Goal: Task Accomplishment & Management: Manage account settings

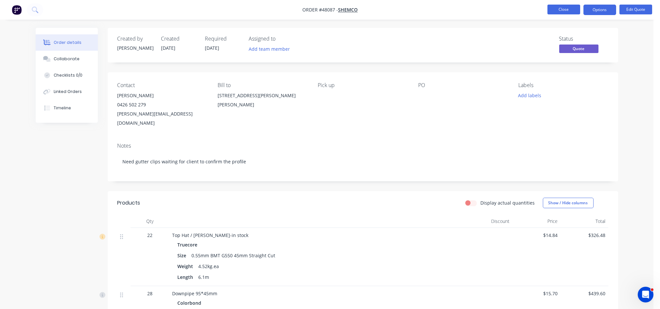
click at [563, 11] on button "Close" at bounding box center [563, 10] width 33 height 10
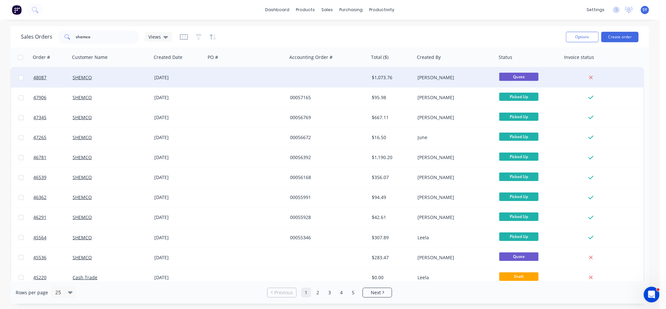
click at [194, 79] on div "[DATE]" at bounding box center [178, 77] width 49 height 7
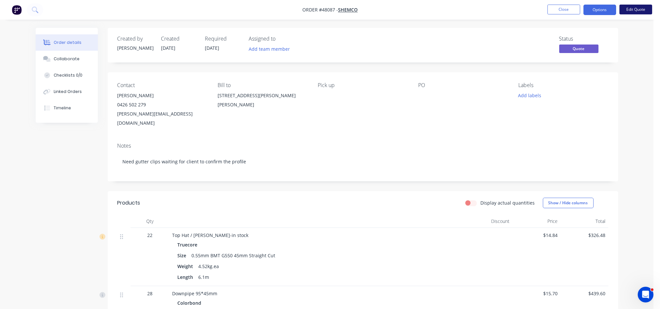
click at [633, 10] on button "Edit Quote" at bounding box center [635, 10] width 33 height 10
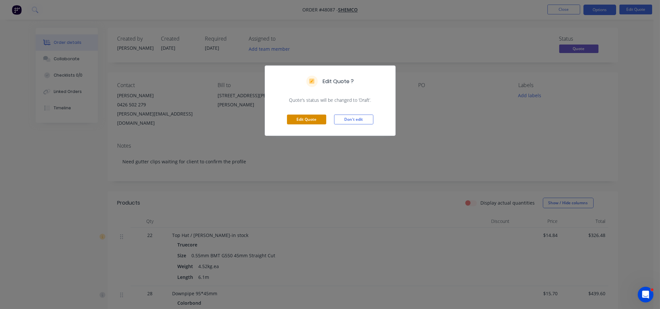
click at [308, 117] on button "Edit Quote" at bounding box center [306, 119] width 39 height 10
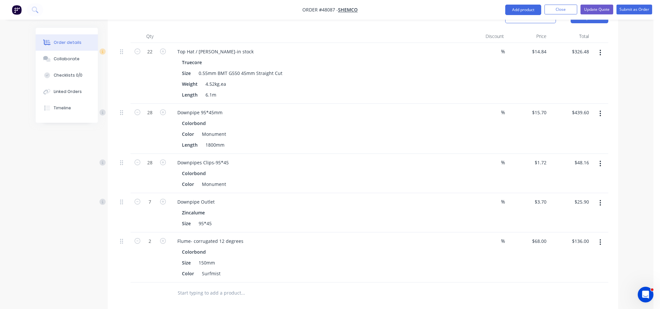
scroll to position [174, 0]
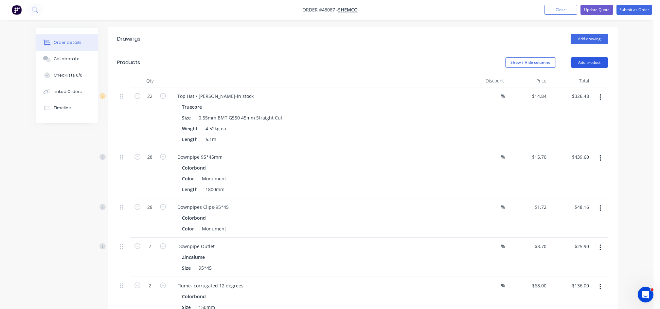
click at [596, 57] on button "Add product" at bounding box center [589, 62] width 38 height 10
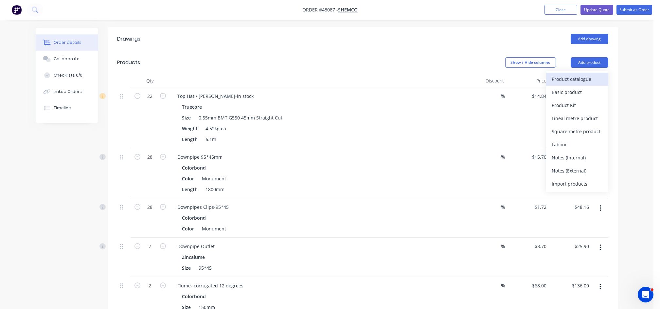
click at [570, 74] on div "Product catalogue" at bounding box center [577, 78] width 50 height 9
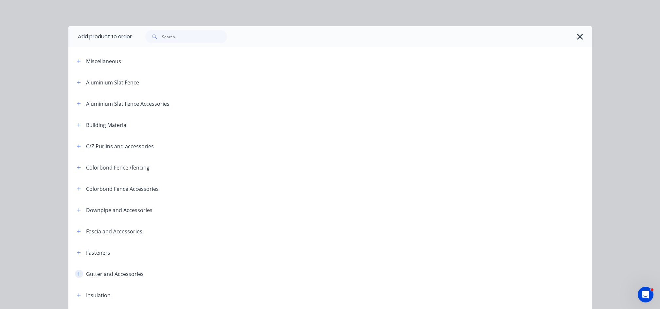
click at [77, 274] on icon "button" at bounding box center [79, 273] width 4 height 5
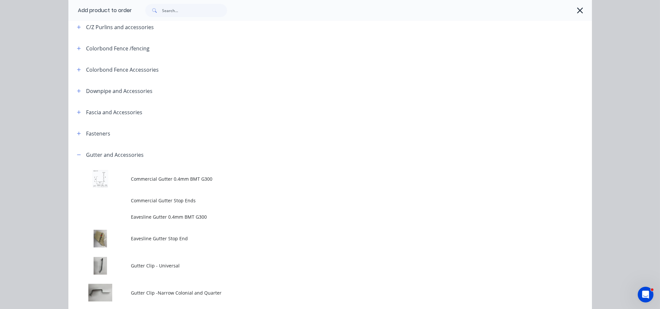
scroll to position [131, 0]
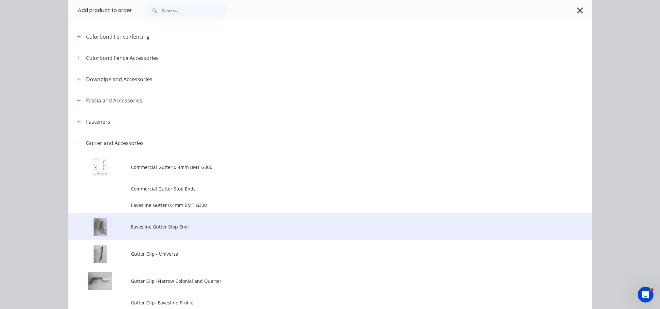
click at [168, 223] on span "Eavesline Gutter Stop End" at bounding box center [315, 226] width 368 height 7
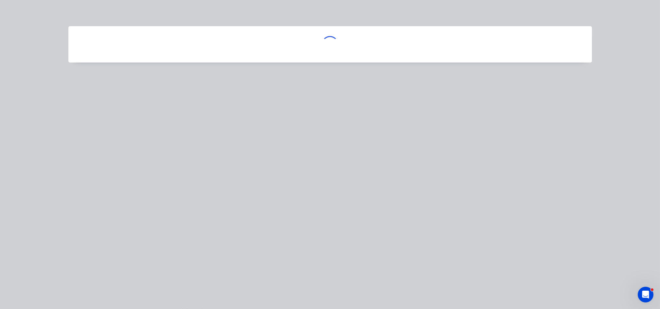
scroll to position [0, 0]
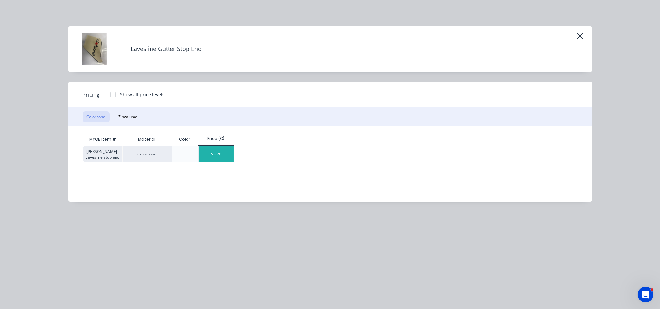
click at [212, 152] on div "$3.20" at bounding box center [216, 154] width 35 height 16
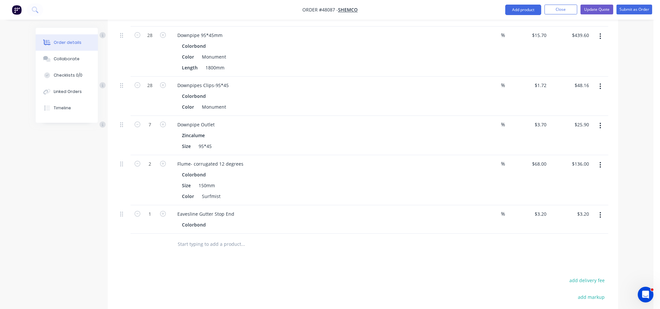
scroll to position [305, 0]
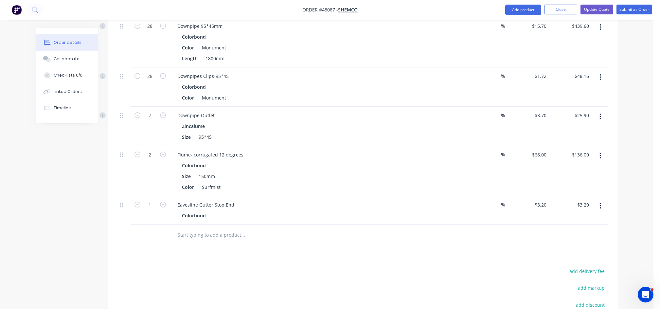
click at [204, 211] on div "Colorbond" at bounding box center [195, 215] width 26 height 9
type input "3"
type input "$9.60"
click at [249, 200] on div "Eavesline Gutter Stop End" at bounding box center [316, 204] width 289 height 9
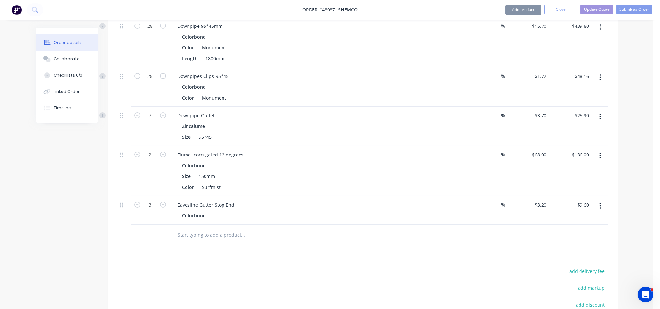
click at [241, 200] on div "Eavesline Gutter Stop End" at bounding box center [316, 204] width 289 height 9
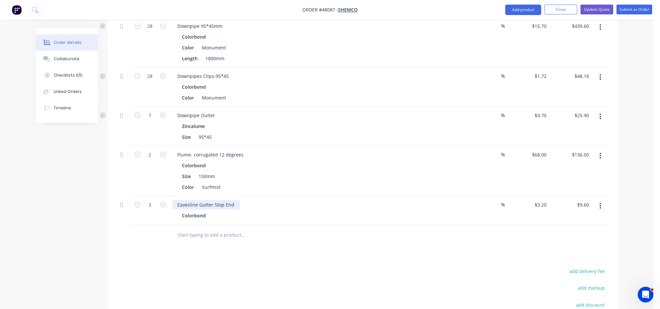
click at [234, 200] on div "Eavesline Gutter Stop End" at bounding box center [205, 204] width 67 height 9
click at [208, 211] on div "Colorbond" at bounding box center [317, 215] width 270 height 9
click at [207, 211] on div "Colorbond" at bounding box center [195, 215] width 26 height 9
click at [250, 200] on div "Eavesline Gutter Stop End - LEFT" at bounding box center [212, 204] width 81 height 9
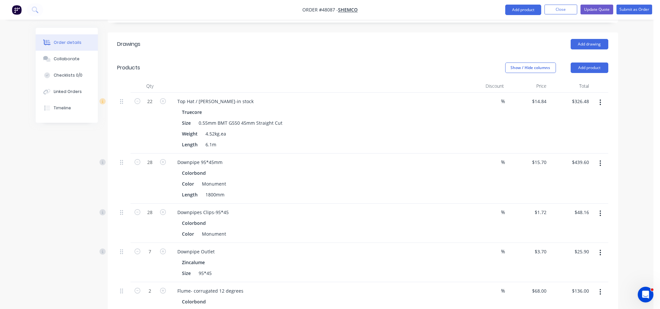
scroll to position [131, 0]
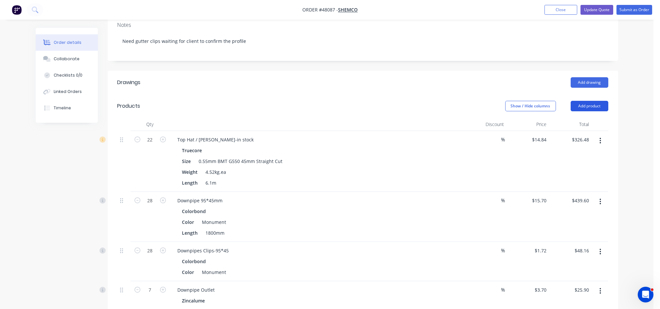
click at [595, 101] on button "Add product" at bounding box center [589, 106] width 38 height 10
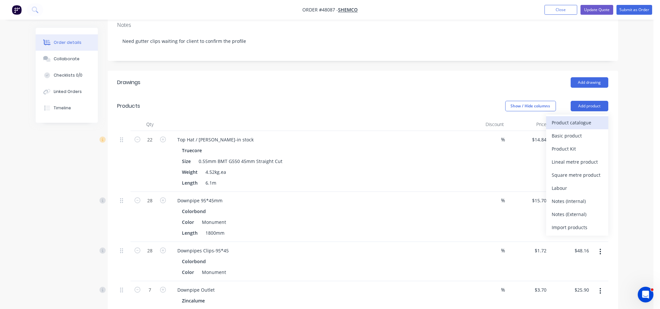
click at [562, 118] on div "Product catalogue" at bounding box center [577, 122] width 50 height 9
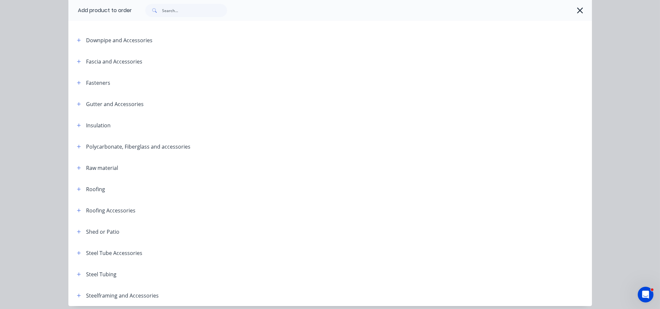
scroll to position [196, 0]
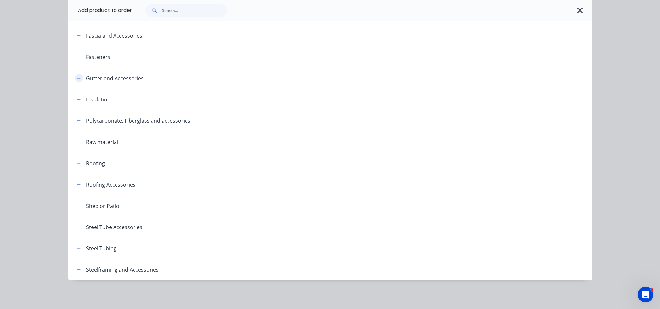
click at [77, 77] on icon "button" at bounding box center [79, 78] width 4 height 5
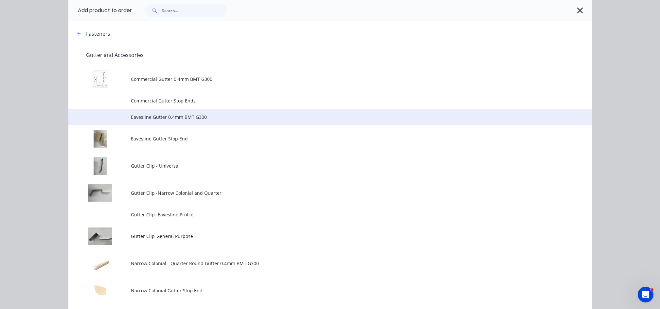
scroll to position [326, 0]
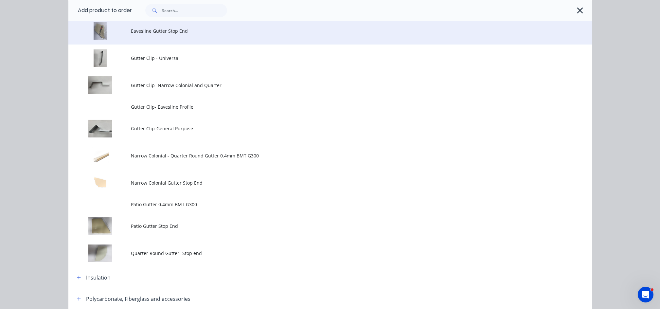
click at [164, 34] on span "Eavesline Gutter Stop End" at bounding box center [315, 30] width 368 height 7
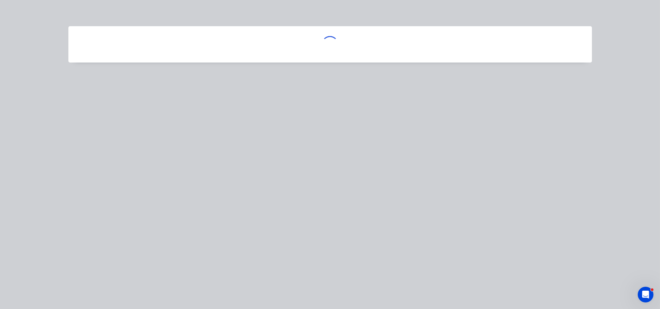
scroll to position [0, 0]
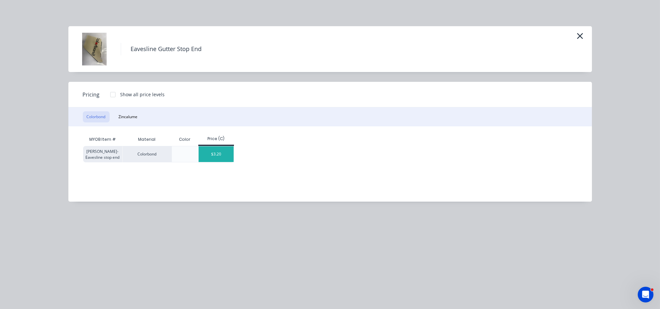
click at [225, 156] on div "$3.20" at bounding box center [216, 154] width 35 height 16
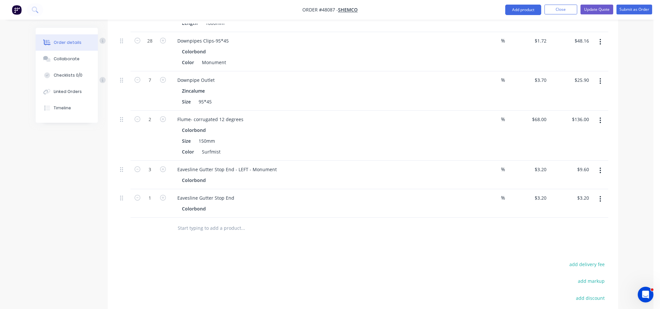
scroll to position [349, 0]
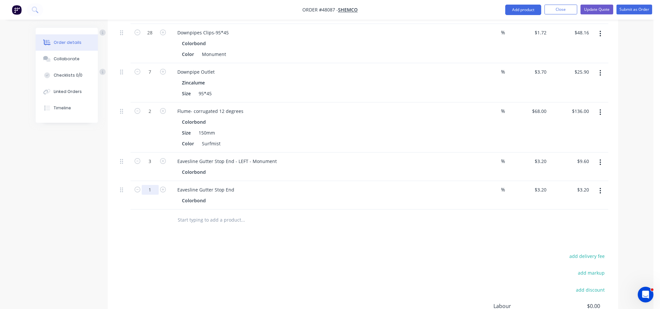
type input "3"
type input "$9.60"
click at [232, 185] on div "Eavesline Gutter Stop End" at bounding box center [205, 189] width 67 height 9
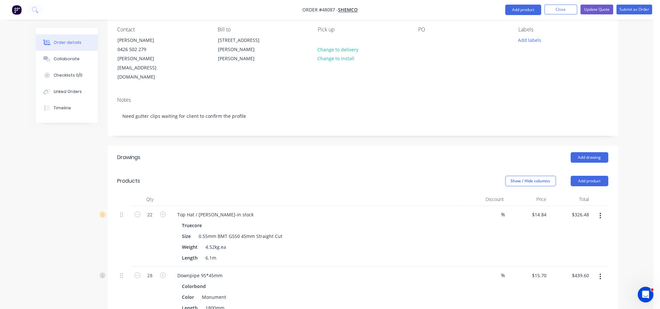
scroll to position [12, 0]
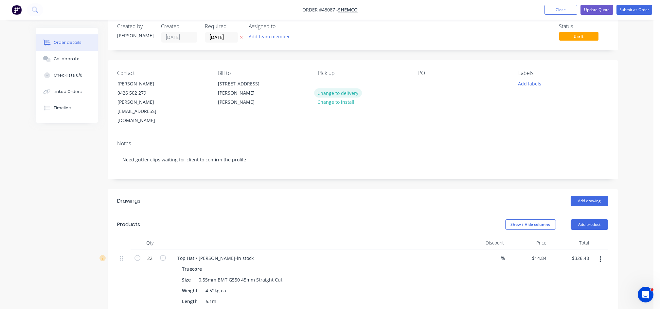
click at [336, 90] on button "Change to delivery" at bounding box center [338, 92] width 48 height 9
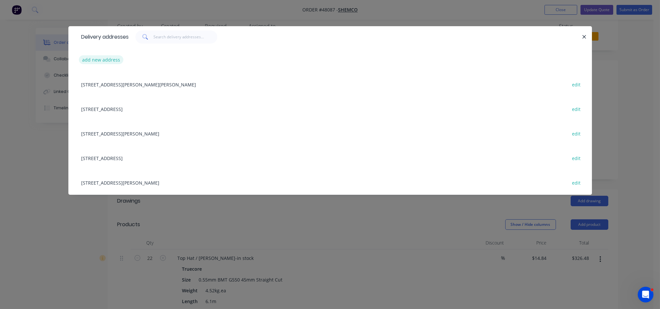
click at [91, 60] on button "add new address" at bounding box center [101, 59] width 45 height 9
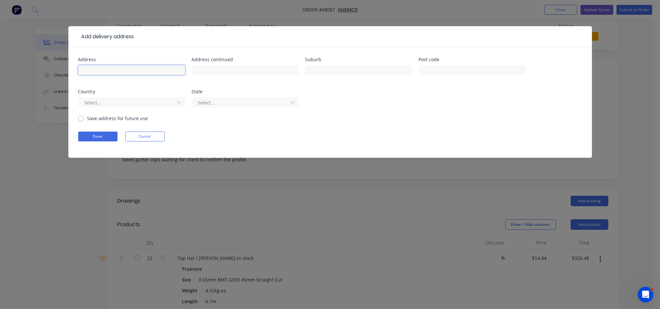
click at [113, 68] on input "text" at bounding box center [131, 70] width 107 height 10
paste input "[STREET_ADDRESS][PERSON_NAME][PERSON_NAME]"
type input "[STREET_ADDRESS][PERSON_NAME][PERSON_NAME]"
click at [99, 136] on button "Done" at bounding box center [97, 136] width 39 height 10
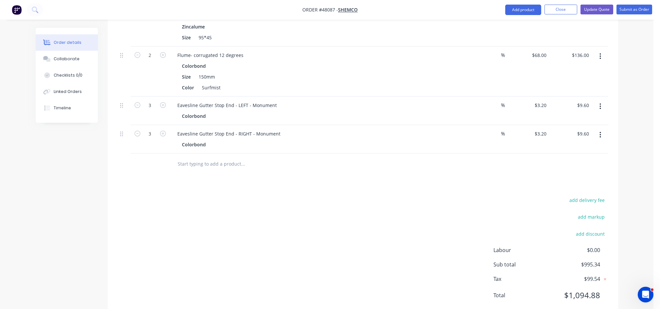
scroll to position [405, 0]
click at [582, 195] on button "add delivery fee" at bounding box center [587, 199] width 42 height 9
type input "65"
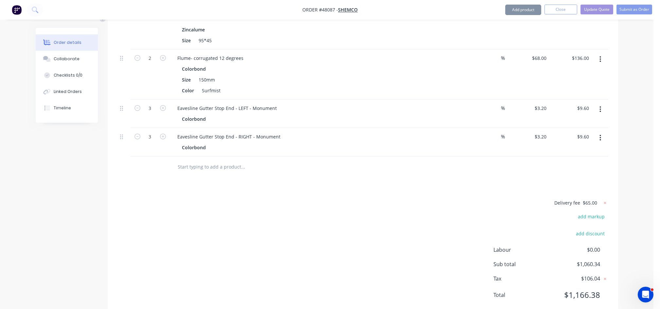
click at [456, 211] on div "Delivery fee $65.00 add markup add discount Labour $0.00 Sub total $1,060.34 Ta…" at bounding box center [362, 253] width 491 height 109
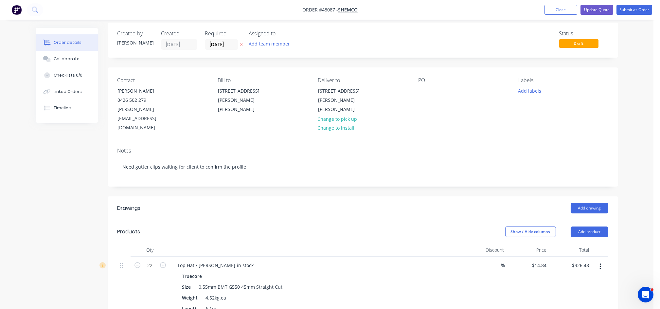
scroll to position [0, 0]
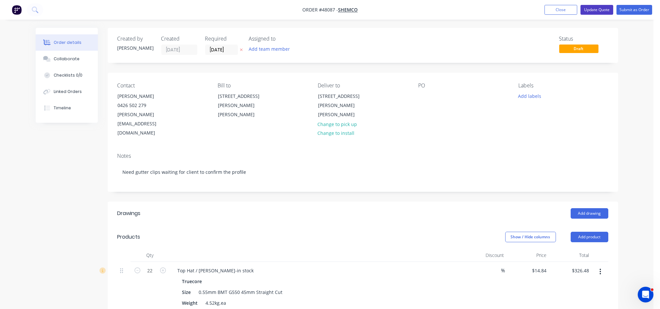
click at [603, 8] on button "Update Quote" at bounding box center [596, 10] width 33 height 10
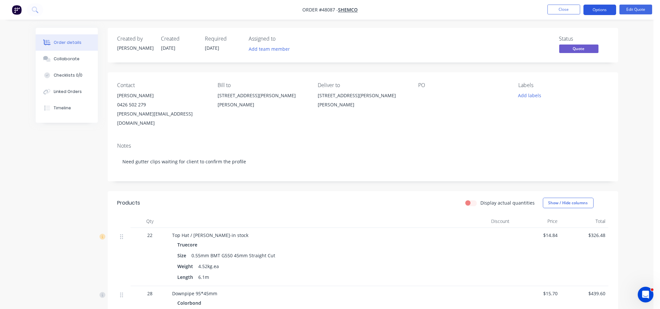
click at [599, 8] on button "Options" at bounding box center [599, 10] width 33 height 10
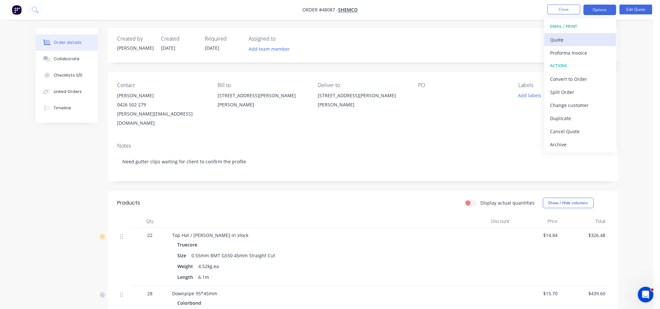
click at [571, 38] on div "Quote" at bounding box center [580, 39] width 60 height 9
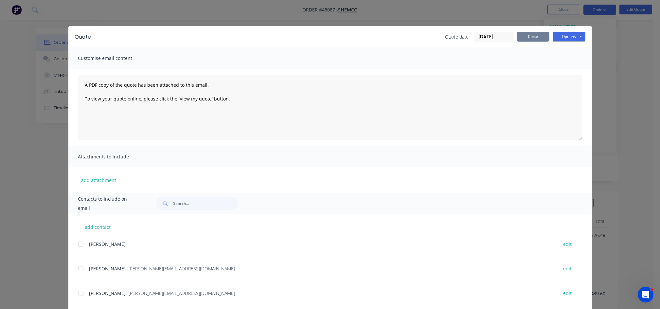
click at [529, 38] on button "Close" at bounding box center [532, 37] width 33 height 10
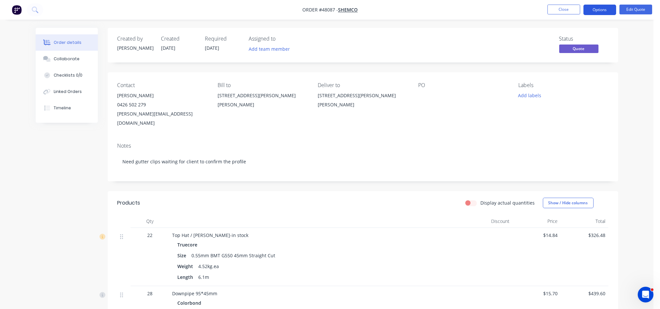
click at [599, 11] on button "Options" at bounding box center [599, 10] width 33 height 10
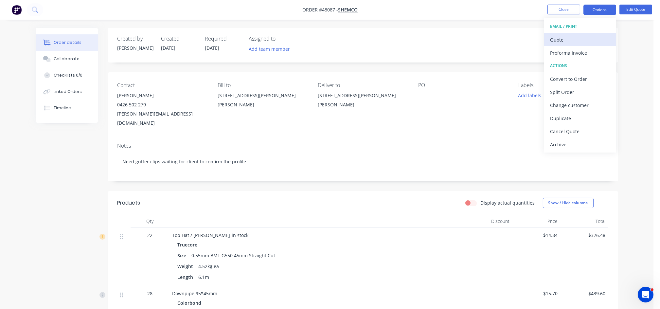
click at [563, 40] on div "Quote" at bounding box center [580, 39] width 60 height 9
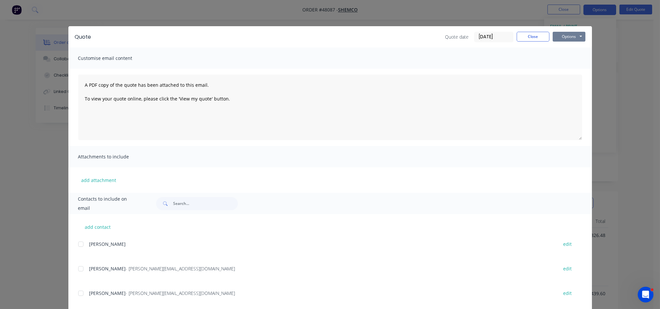
click at [571, 34] on button "Options" at bounding box center [568, 37] width 33 height 10
click at [564, 60] on button "Print" at bounding box center [573, 59] width 42 height 11
click at [532, 38] on button "Close" at bounding box center [532, 37] width 33 height 10
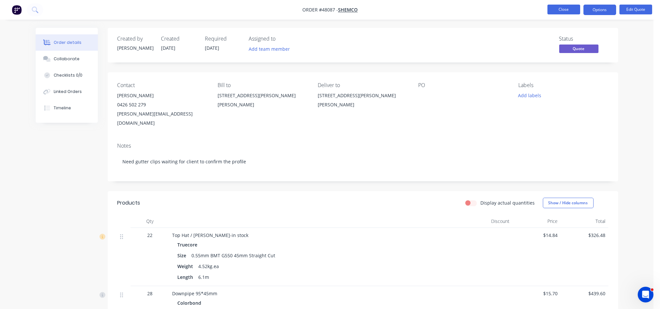
click at [571, 9] on button "Close" at bounding box center [563, 10] width 33 height 10
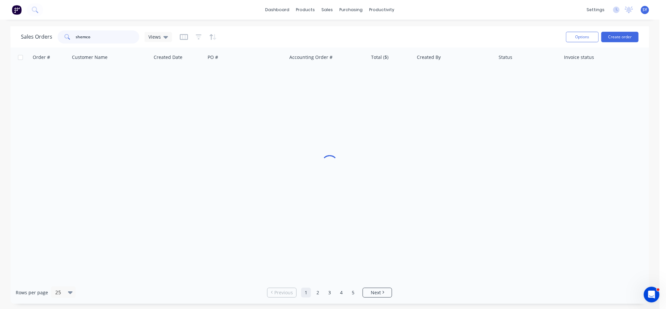
drag, startPoint x: 110, startPoint y: 33, endPoint x: 61, endPoint y: 35, distance: 48.8
click at [61, 35] on div "shemco" at bounding box center [99, 36] width 82 height 13
click at [320, 33] on div "Product Catalogue" at bounding box center [334, 31] width 41 height 6
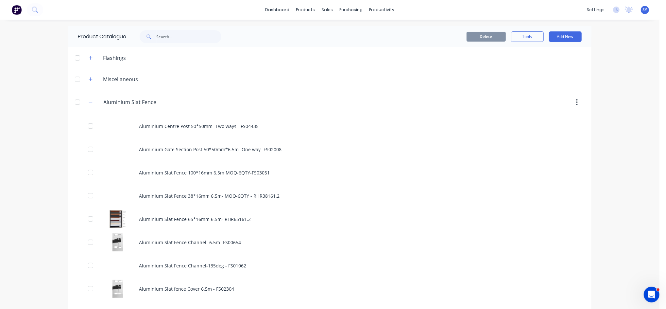
click at [406, 92] on header "Aluminium.Slat.Fence Aluminium Slat Fence" at bounding box center [329, 102] width 523 height 25
click at [323, 10] on div "sales" at bounding box center [327, 10] width 18 height 10
click at [354, 33] on div "Sales Orders" at bounding box center [348, 31] width 27 height 6
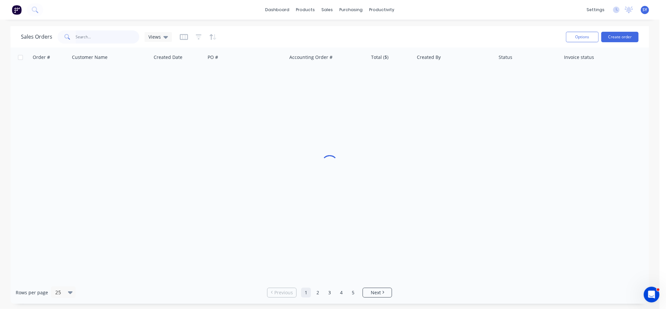
click at [88, 35] on input "text" at bounding box center [108, 36] width 64 height 13
type input "57360"
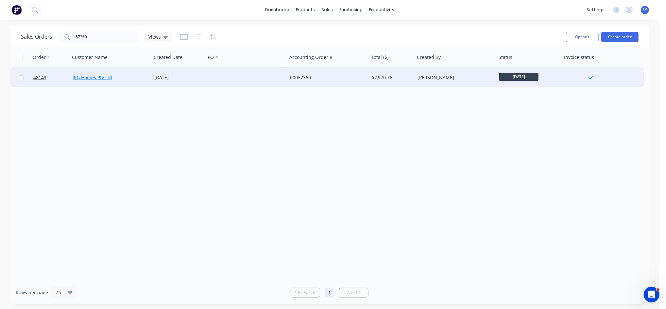
click at [107, 79] on link "JPG Homes Pty Ltd" at bounding box center [93, 77] width 40 height 6
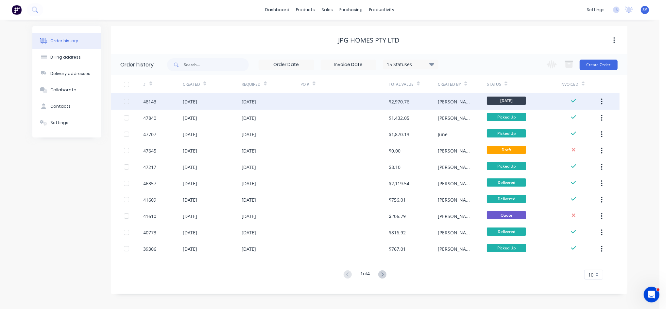
click at [436, 103] on div "$2,970.76" at bounding box center [413, 101] width 49 height 16
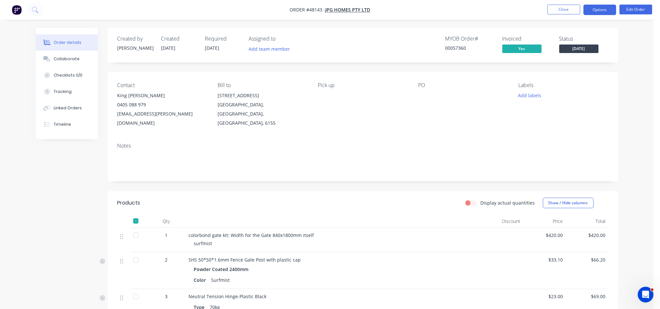
click at [596, 7] on button "Options" at bounding box center [599, 10] width 33 height 10
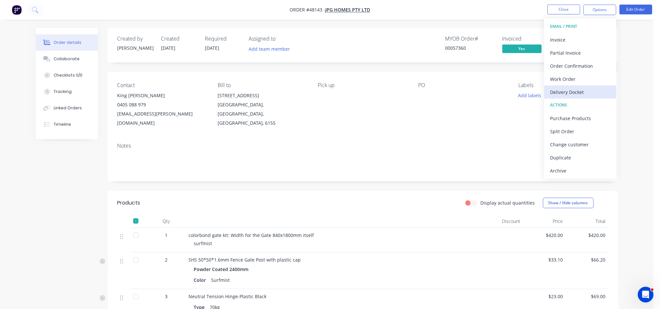
click at [571, 92] on div "Delivery Docket" at bounding box center [580, 91] width 60 height 9
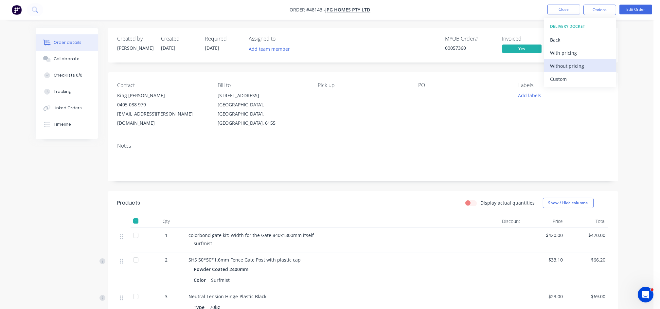
click at [568, 68] on div "Without pricing" at bounding box center [580, 65] width 60 height 9
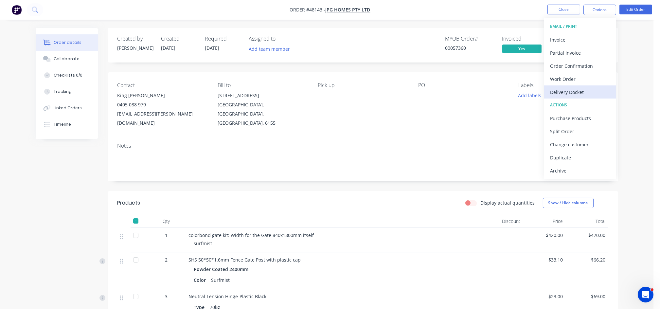
click at [573, 90] on div "Delivery Docket" at bounding box center [580, 91] width 60 height 9
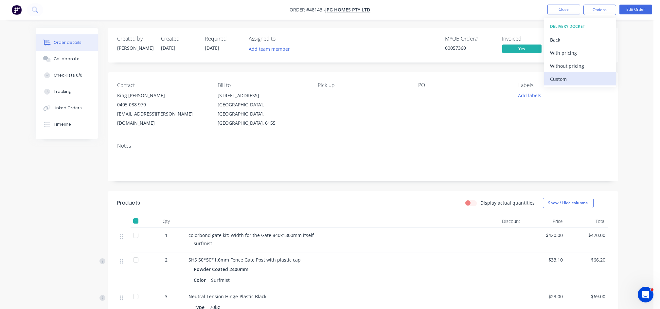
click at [558, 79] on div "Custom" at bounding box center [580, 78] width 60 height 9
click at [567, 65] on div "Without pricing" at bounding box center [580, 65] width 60 height 9
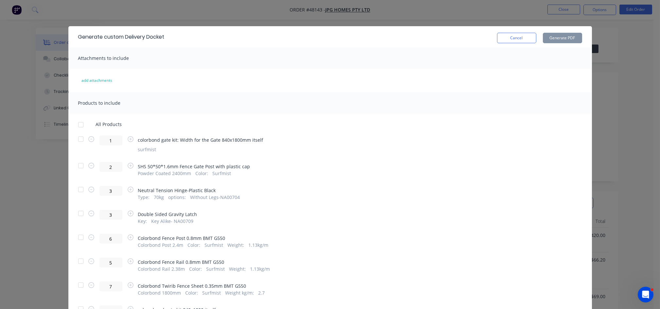
click at [76, 166] on div at bounding box center [80, 165] width 13 height 13
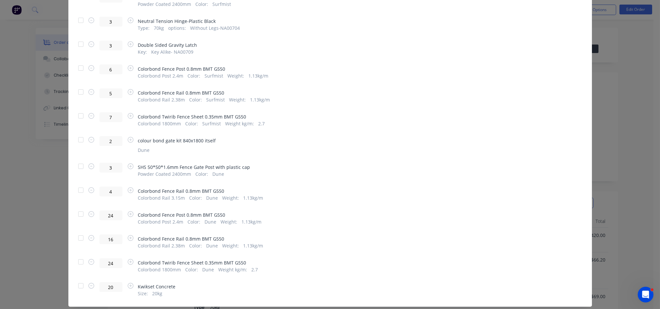
scroll to position [174, 0]
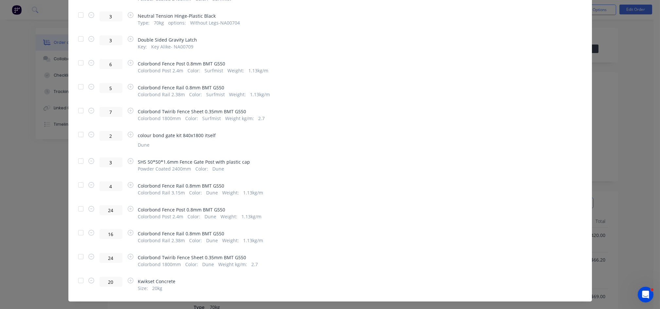
click at [76, 163] on div at bounding box center [80, 160] width 13 height 13
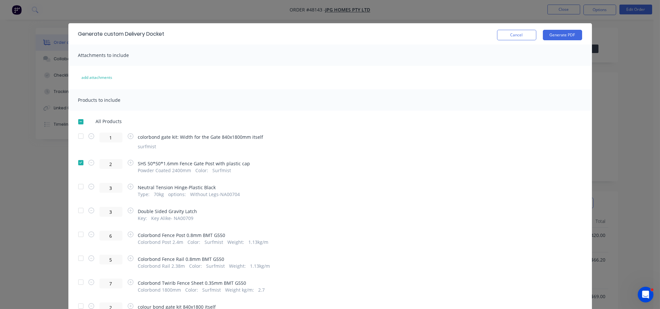
scroll to position [0, 0]
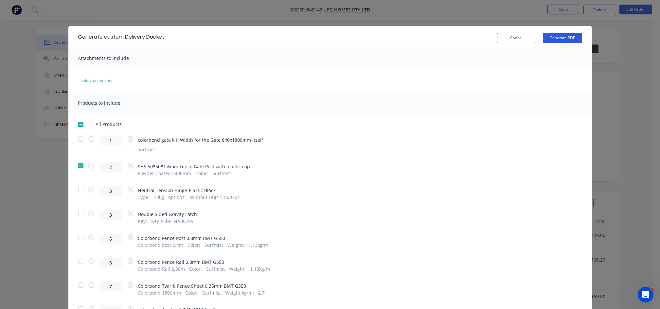
click at [558, 41] on button "Generate PDF" at bounding box center [562, 38] width 39 height 10
click at [609, 109] on div "Generate custom Delivery Docket Cancel Generate PDF Attachments to include add …" at bounding box center [330, 154] width 660 height 309
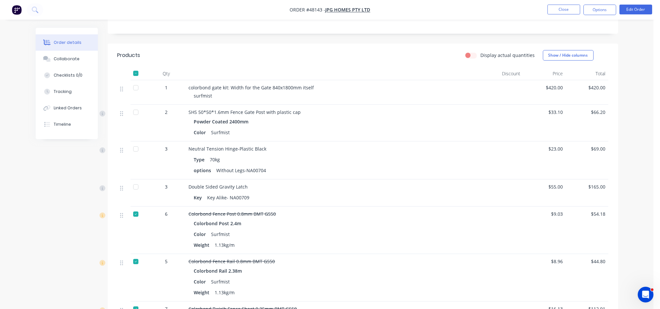
scroll to position [174, 0]
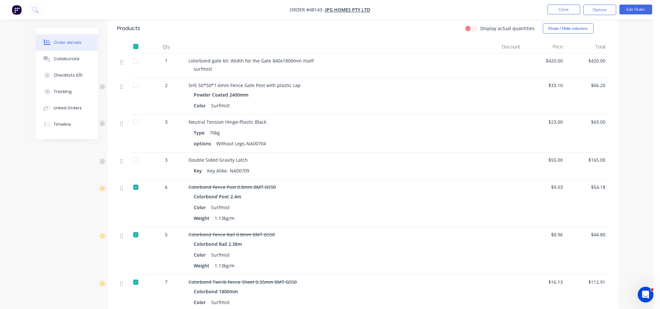
click at [134, 79] on div at bounding box center [135, 85] width 13 height 13
click at [136, 115] on div at bounding box center [135, 121] width 13 height 13
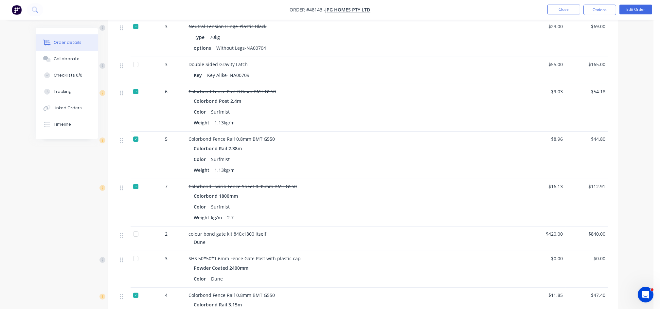
scroll to position [305, 0]
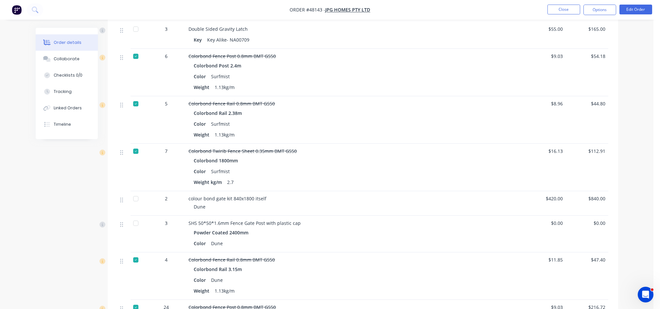
click at [135, 218] on div at bounding box center [135, 223] width 13 height 13
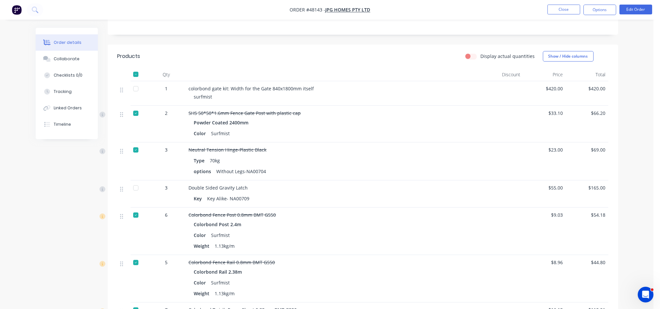
scroll to position [131, 0]
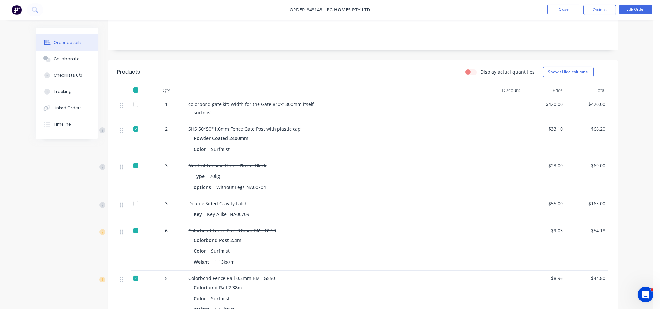
click at [136, 159] on div at bounding box center [135, 165] width 13 height 13
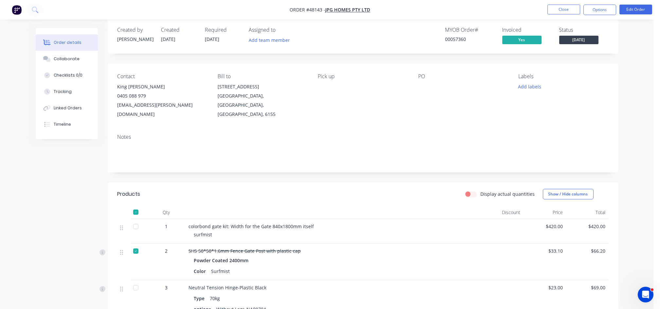
scroll to position [0, 0]
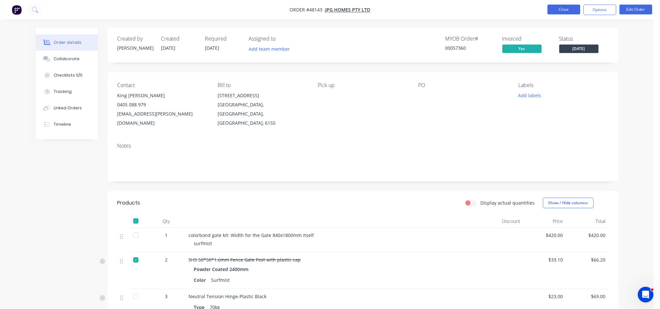
click at [568, 9] on button "Close" at bounding box center [563, 10] width 33 height 10
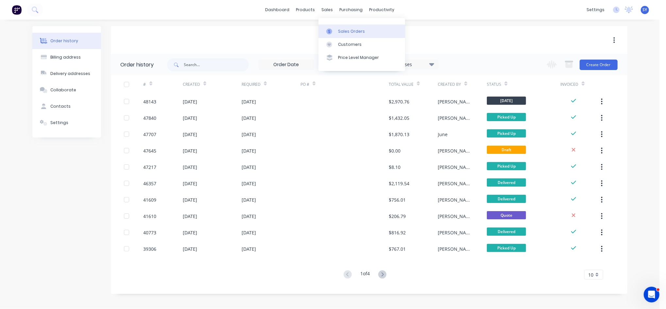
click at [346, 34] on div "Sales Orders" at bounding box center [351, 31] width 27 height 6
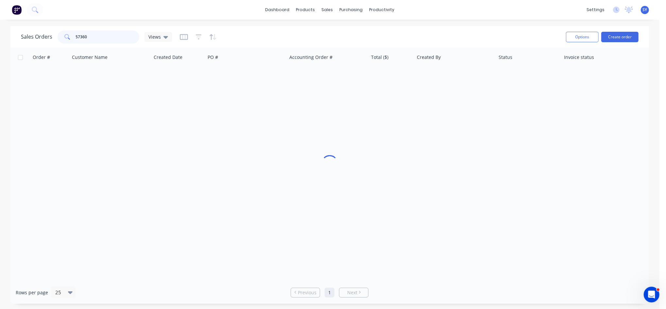
drag, startPoint x: 107, startPoint y: 36, endPoint x: 48, endPoint y: 44, distance: 58.8
click at [48, 44] on div "Sales Orders 57360 Views" at bounding box center [291, 37] width 540 height 16
type input "47922"
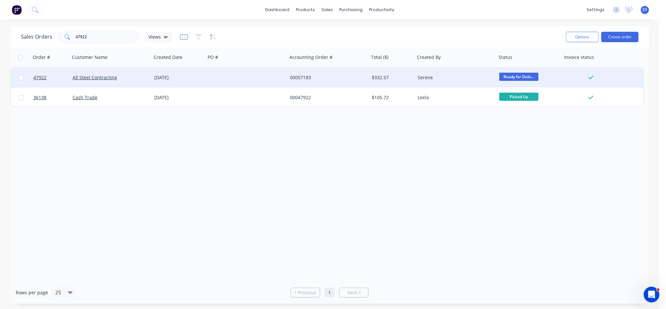
click at [162, 77] on div "[DATE]" at bounding box center [178, 77] width 49 height 7
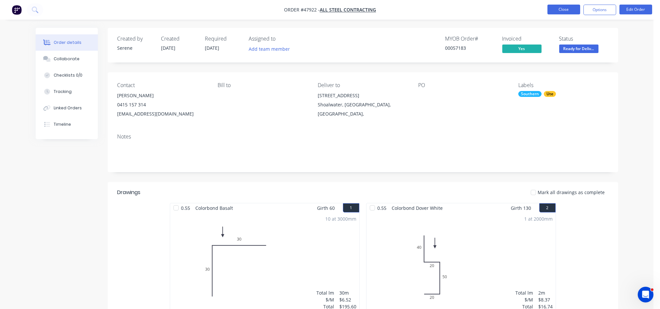
click at [571, 12] on button "Close" at bounding box center [563, 10] width 33 height 10
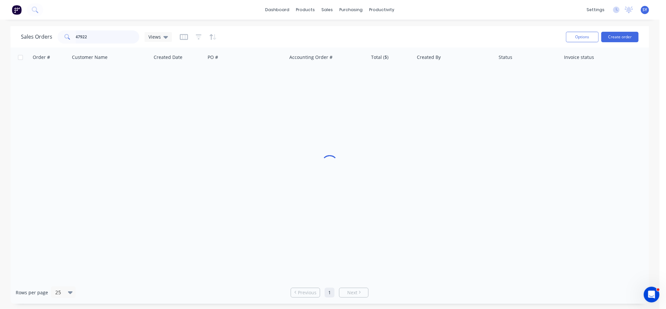
click at [111, 39] on input "47922" at bounding box center [108, 36] width 64 height 13
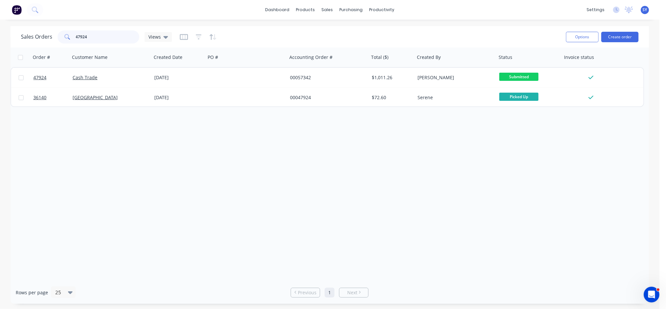
click at [108, 32] on input "47924" at bounding box center [108, 36] width 64 height 13
type input "47929"
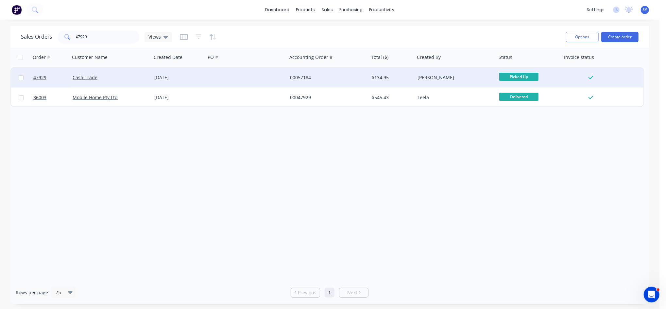
click at [101, 78] on div "Cash Trade" at bounding box center [109, 77] width 73 height 7
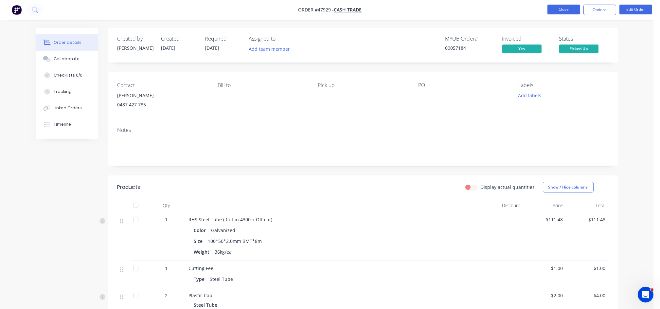
click at [562, 7] on button "Close" at bounding box center [563, 10] width 33 height 10
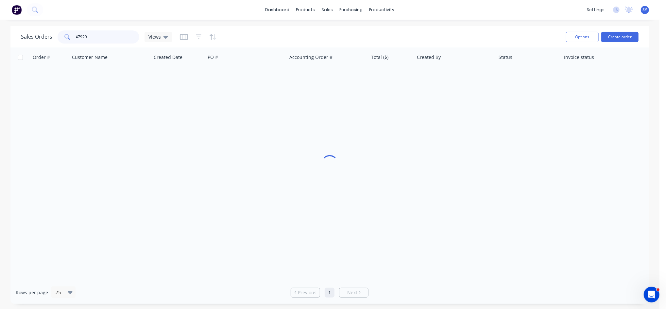
drag, startPoint x: 111, startPoint y: 33, endPoint x: 61, endPoint y: 31, distance: 49.4
click at [61, 31] on div "47929" at bounding box center [99, 36] width 82 height 13
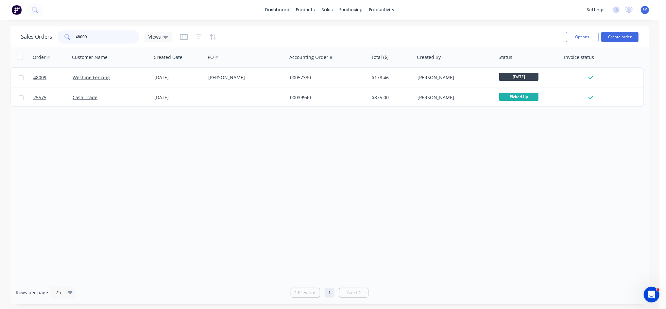
click at [117, 37] on input "48009" at bounding box center [108, 36] width 64 height 13
drag, startPoint x: 107, startPoint y: 35, endPoint x: 76, endPoint y: 37, distance: 31.1
click at [76, 37] on input "47554" at bounding box center [108, 36] width 64 height 13
click at [99, 38] on input "47985" at bounding box center [108, 36] width 64 height 13
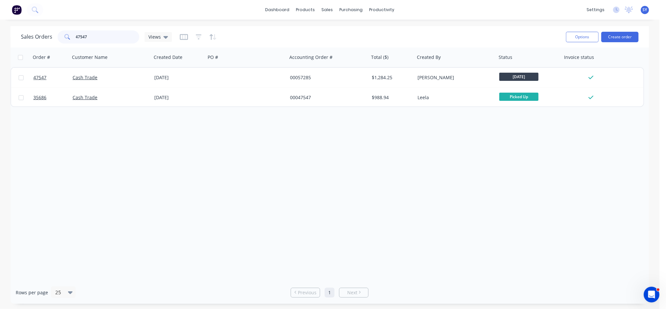
drag, startPoint x: 100, startPoint y: 40, endPoint x: 61, endPoint y: 42, distance: 38.6
click at [61, 42] on div "47547" at bounding box center [99, 36] width 82 height 13
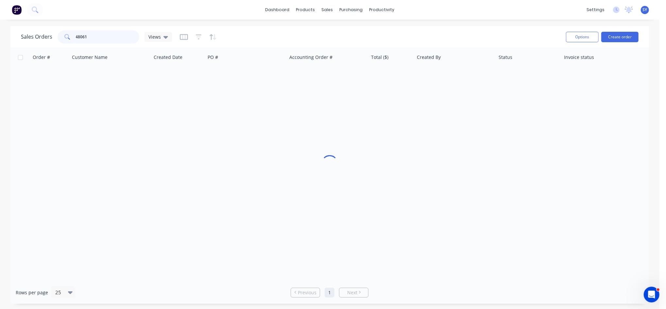
type input "48061"
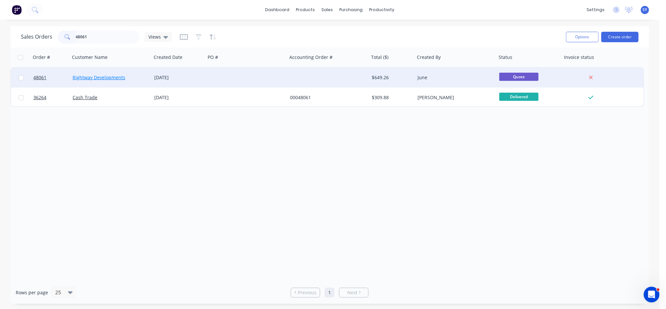
click at [80, 79] on link "Rightway Developments" at bounding box center [99, 77] width 53 height 6
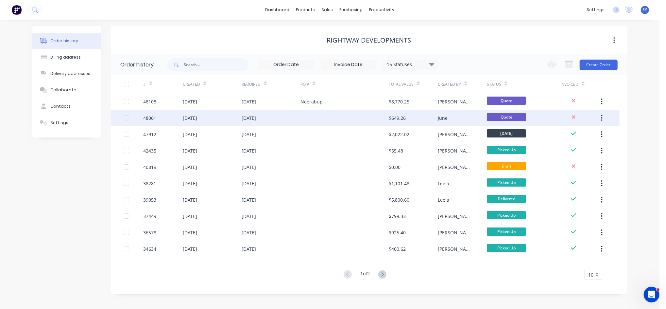
click at [231, 114] on div "[DATE]" at bounding box center [212, 118] width 59 height 16
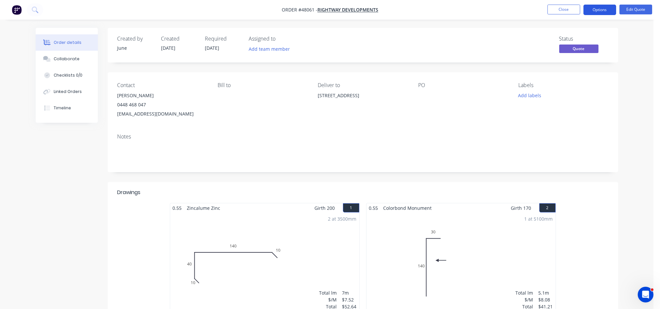
click at [599, 11] on button "Options" at bounding box center [599, 10] width 33 height 10
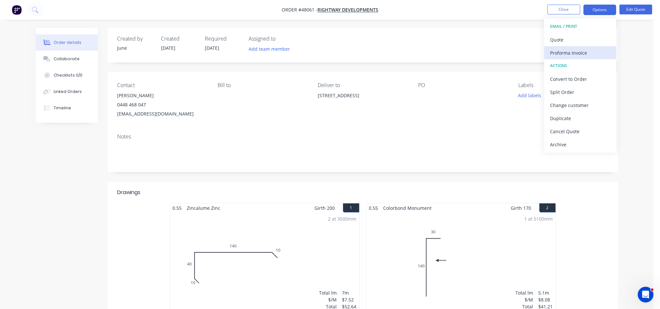
click at [579, 50] on div "Proforma Invoice" at bounding box center [580, 52] width 60 height 9
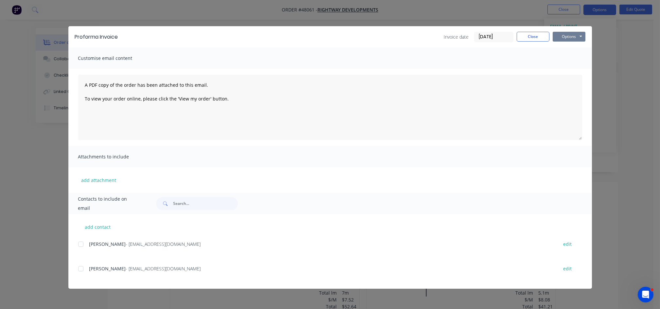
click at [570, 37] on button "Options" at bounding box center [568, 37] width 33 height 10
click at [569, 60] on button "Print" at bounding box center [573, 59] width 42 height 11
click at [528, 40] on button "Close" at bounding box center [532, 37] width 33 height 10
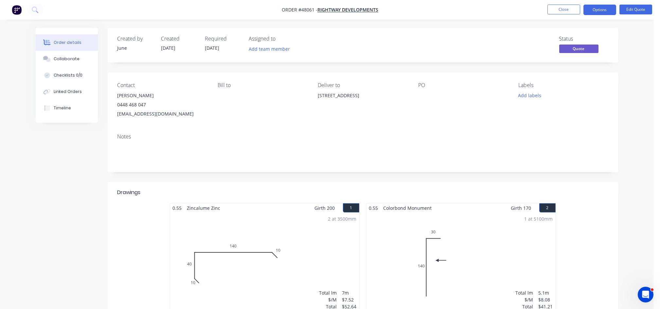
click at [219, 49] on span "[DATE]" at bounding box center [212, 48] width 14 height 6
click at [628, 7] on button "Edit Quote" at bounding box center [635, 10] width 33 height 10
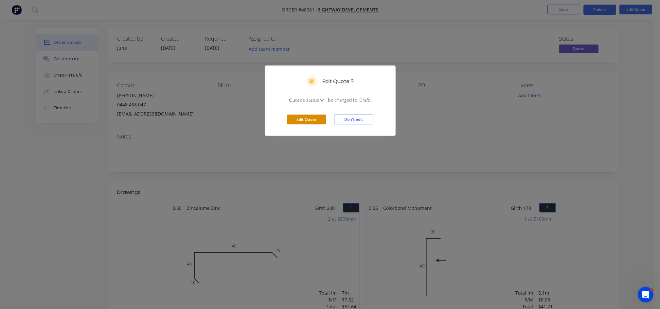
drag, startPoint x: 305, startPoint y: 116, endPoint x: 283, endPoint y: 98, distance: 28.8
click at [304, 116] on button "Edit Quote" at bounding box center [306, 119] width 39 height 10
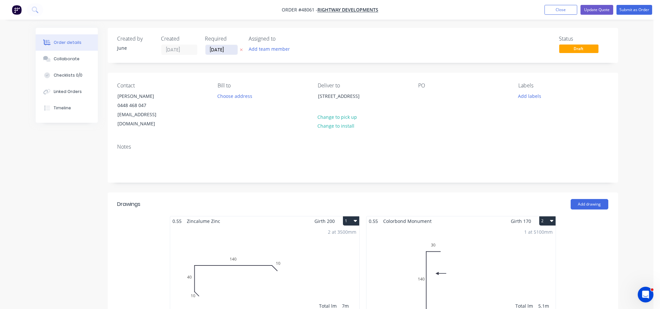
click at [227, 50] on input "[DATE]" at bounding box center [221, 50] width 32 height 10
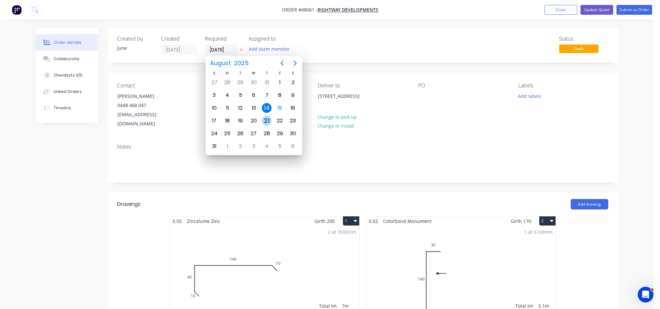
click at [269, 121] on div "21" at bounding box center [267, 121] width 10 height 10
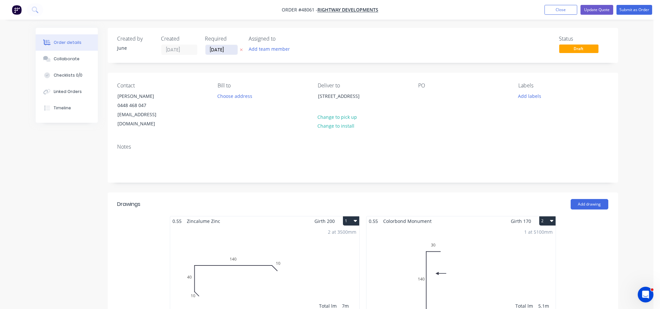
click at [227, 49] on input "[DATE]" at bounding box center [221, 50] width 32 height 10
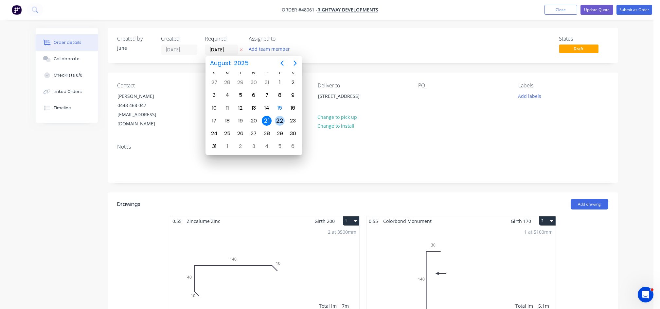
click at [282, 117] on div "22" at bounding box center [280, 121] width 10 height 10
type input "[DATE]"
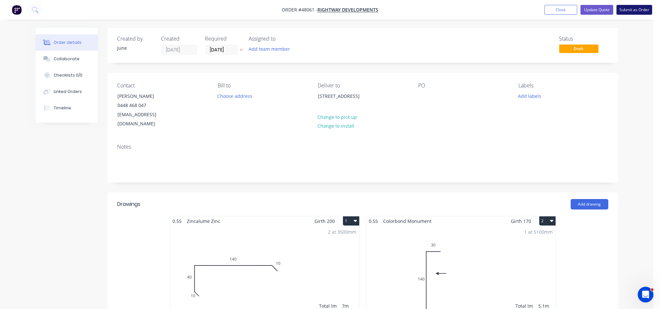
click at [635, 11] on button "Submit as Order" at bounding box center [634, 10] width 36 height 10
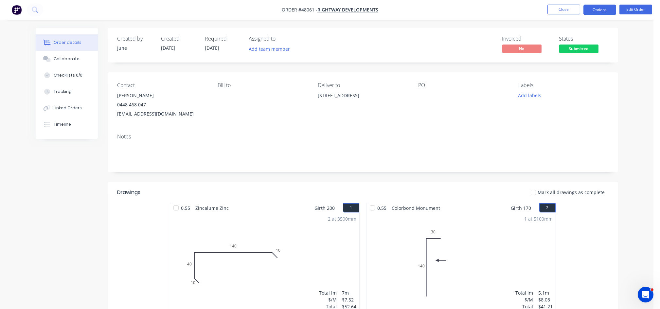
click at [597, 9] on button "Options" at bounding box center [599, 10] width 33 height 10
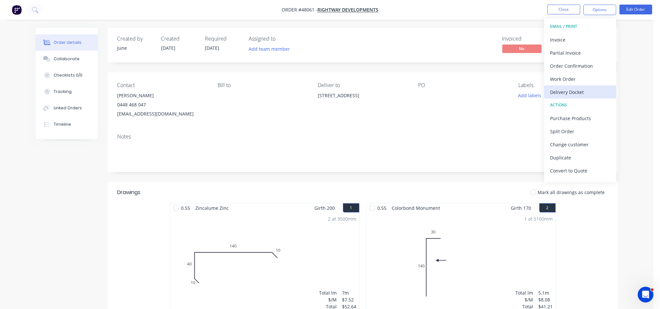
click at [563, 92] on div "Delivery Docket" at bounding box center [580, 91] width 60 height 9
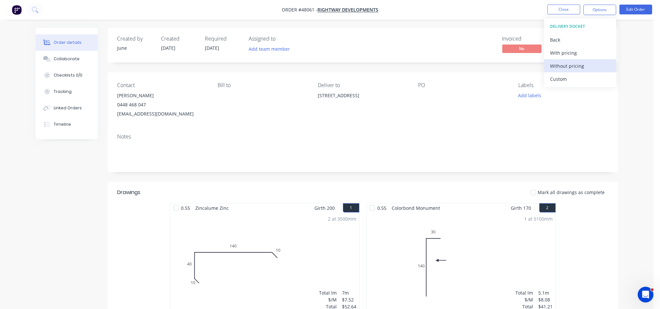
click at [560, 65] on div "Without pricing" at bounding box center [580, 65] width 60 height 9
drag, startPoint x: 386, startPoint y: 96, endPoint x: 371, endPoint y: 96, distance: 15.4
click at [371, 96] on div "[STREET_ADDRESS]" at bounding box center [363, 95] width 90 height 9
drag, startPoint x: 371, startPoint y: 96, endPoint x: 317, endPoint y: 98, distance: 54.0
click at [317, 98] on div "Contact [PERSON_NAME] [PHONE_NUMBER] [EMAIL_ADDRESS][DOMAIN_NAME] [PERSON_NAME]…" at bounding box center [363, 100] width 510 height 56
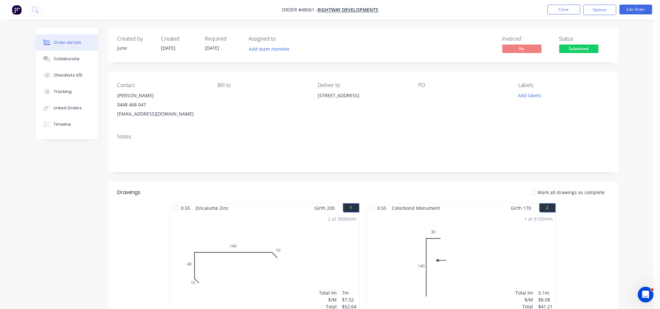
drag, startPoint x: 317, startPoint y: 98, endPoint x: 336, endPoint y: 97, distance: 19.0
copy div "[STREET_ADDRESS]"
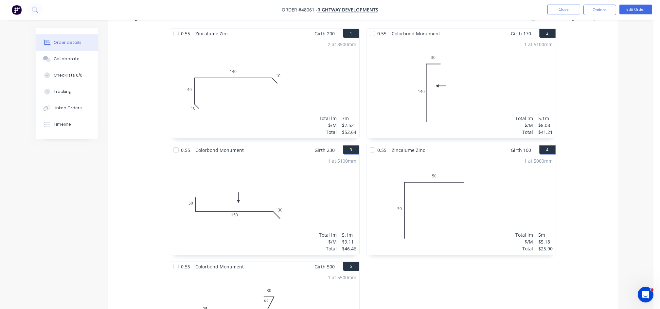
scroll to position [37, 0]
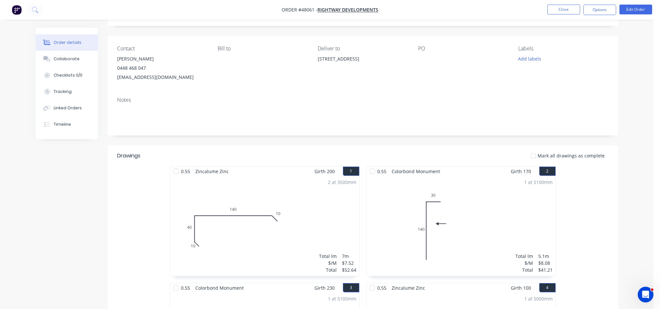
click at [274, 145] on header "Drawings Mark all drawings as complete" at bounding box center [363, 155] width 510 height 21
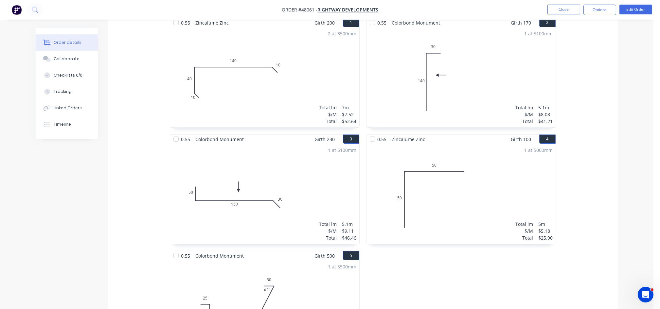
scroll to position [0, 0]
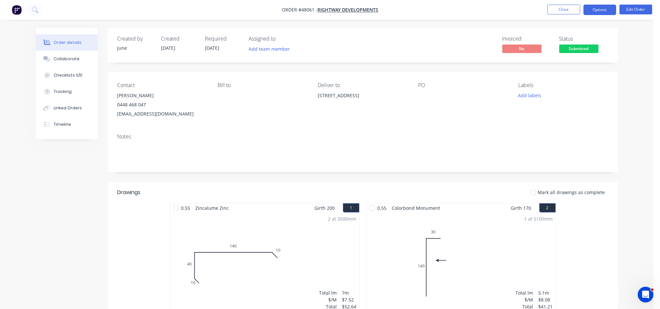
click at [601, 9] on button "Options" at bounding box center [599, 10] width 33 height 10
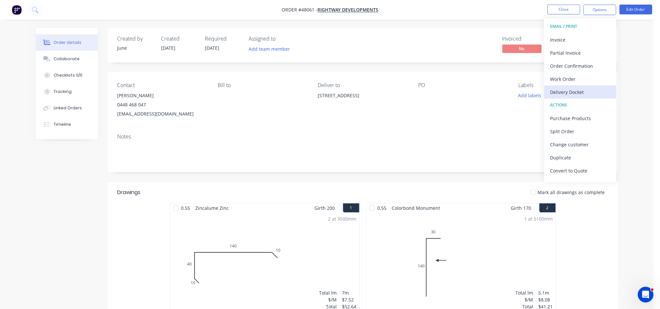
click at [578, 95] on div "Delivery Docket" at bounding box center [580, 91] width 60 height 9
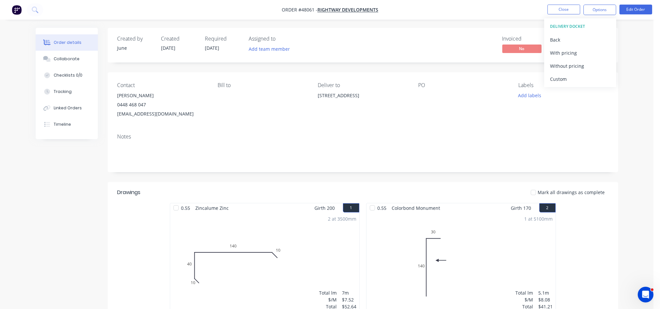
click at [216, 49] on span "[DATE]" at bounding box center [212, 48] width 14 height 6
click at [641, 9] on button "Edit Order" at bounding box center [635, 10] width 33 height 10
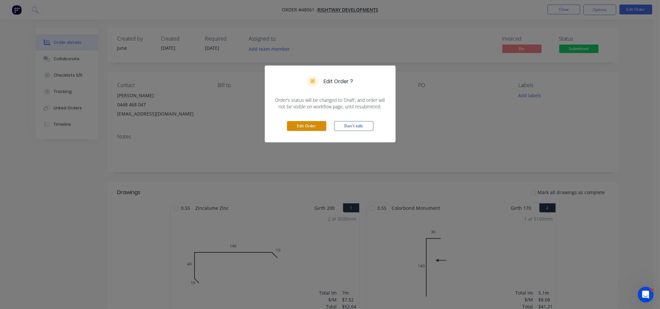
click at [310, 128] on button "Edit Order" at bounding box center [306, 126] width 39 height 10
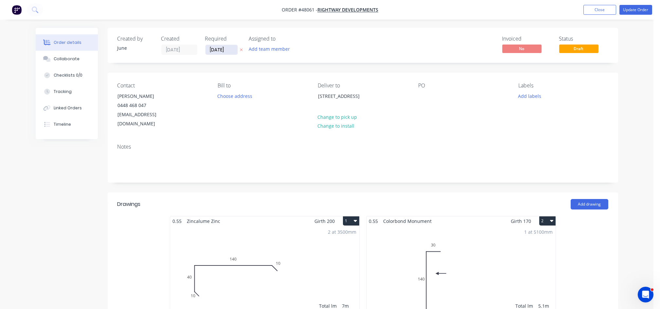
click at [229, 49] on input "[DATE]" at bounding box center [221, 50] width 32 height 10
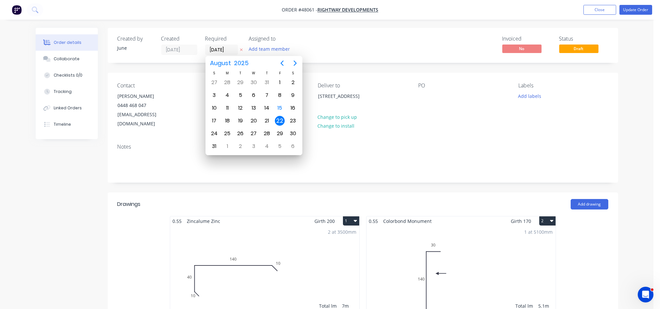
click at [279, 118] on div "22" at bounding box center [280, 121] width 10 height 10
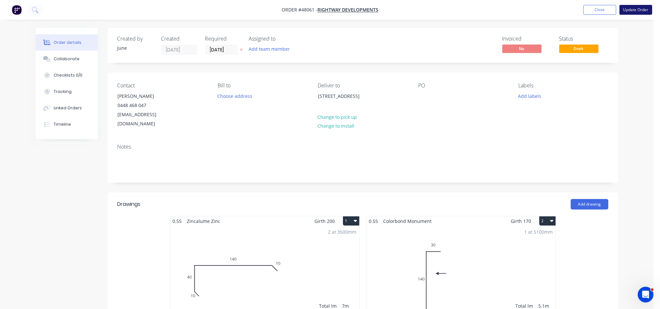
click at [634, 9] on button "Update Order" at bounding box center [635, 10] width 33 height 10
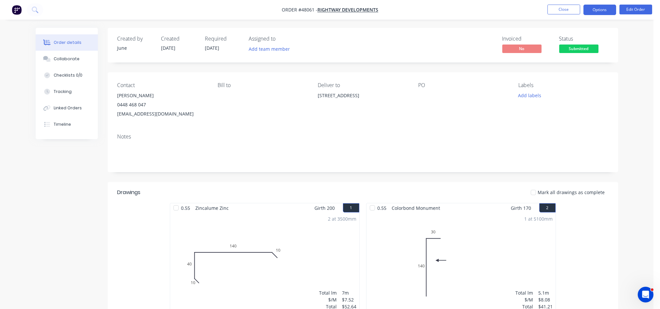
click at [610, 11] on button "Options" at bounding box center [599, 10] width 33 height 10
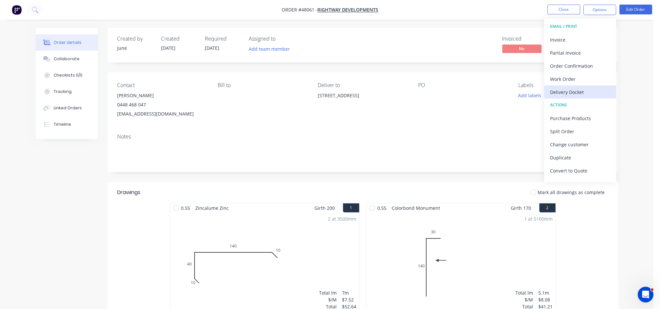
click at [569, 93] on div "Delivery Docket" at bounding box center [580, 91] width 60 height 9
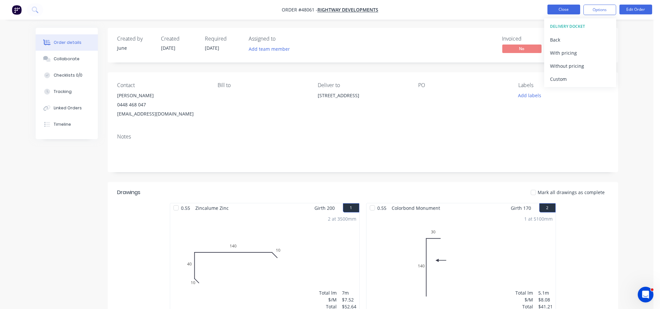
click at [563, 12] on button "Close" at bounding box center [563, 10] width 33 height 10
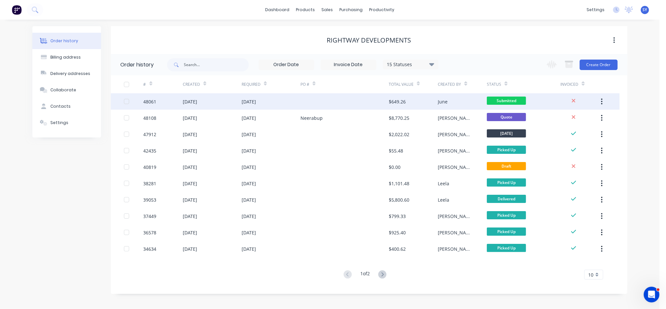
click at [427, 101] on div "$649.26" at bounding box center [413, 101] width 49 height 16
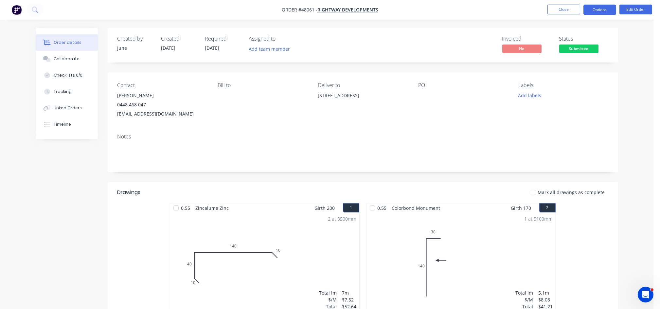
click at [606, 10] on button "Options" at bounding box center [599, 10] width 33 height 10
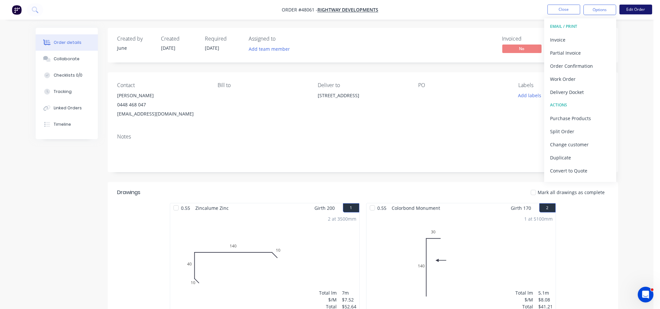
click at [638, 8] on button "Edit Order" at bounding box center [635, 10] width 33 height 10
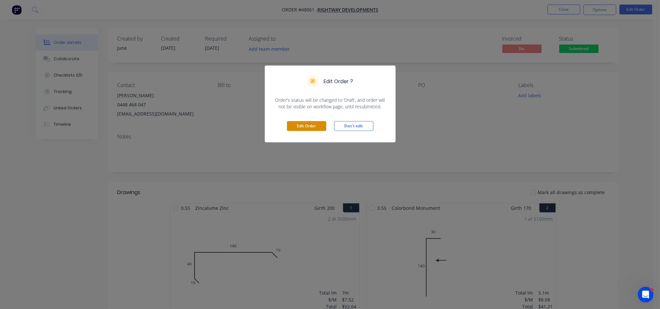
drag, startPoint x: 313, startPoint y: 124, endPoint x: 308, endPoint y: 119, distance: 7.9
click at [313, 124] on button "Edit Order" at bounding box center [306, 126] width 39 height 10
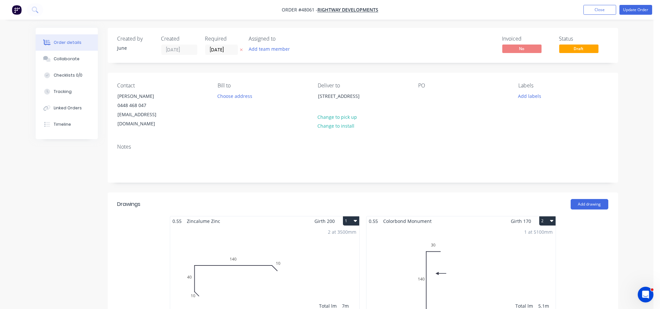
click at [227, 54] on label "[DATE]" at bounding box center [221, 49] width 33 height 10
click at [227, 54] on input "[DATE]" at bounding box center [221, 50] width 32 height 10
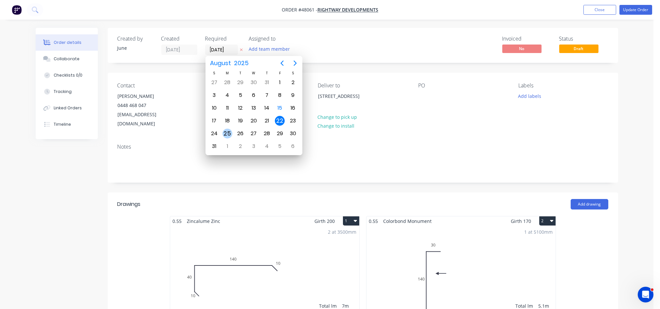
click at [224, 131] on div "25" at bounding box center [227, 134] width 10 height 10
type input "[DATE]"
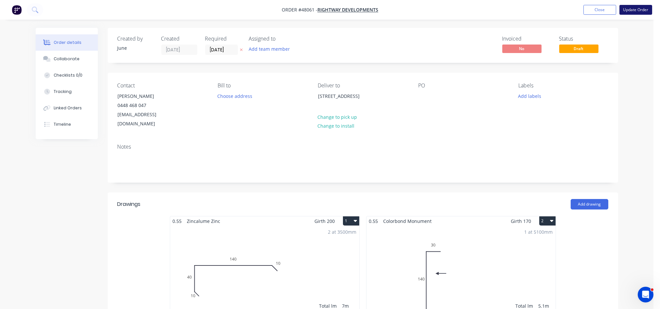
click at [637, 11] on button "Update Order" at bounding box center [635, 10] width 33 height 10
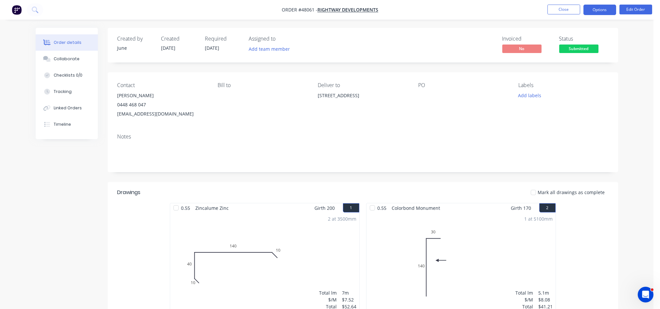
click at [601, 9] on button "Options" at bounding box center [599, 10] width 33 height 10
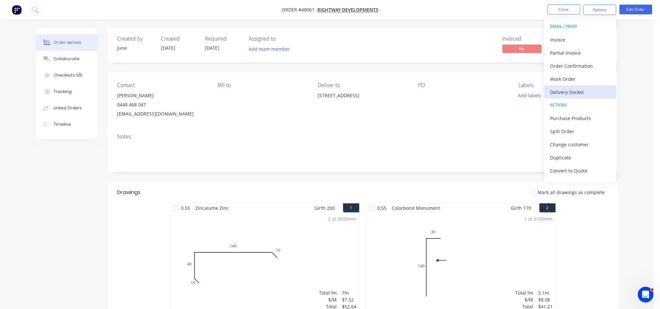
click at [569, 94] on div "Delivery Docket" at bounding box center [580, 91] width 60 height 9
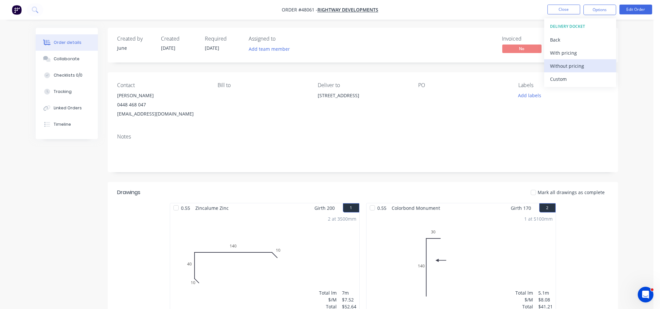
click at [566, 66] on div "Without pricing" at bounding box center [580, 65] width 60 height 9
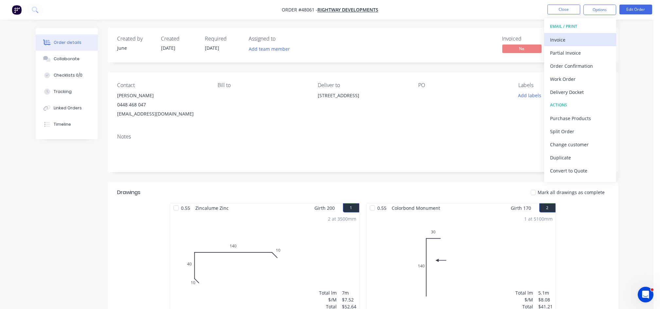
click at [567, 40] on div "Invoice" at bounding box center [580, 39] width 60 height 9
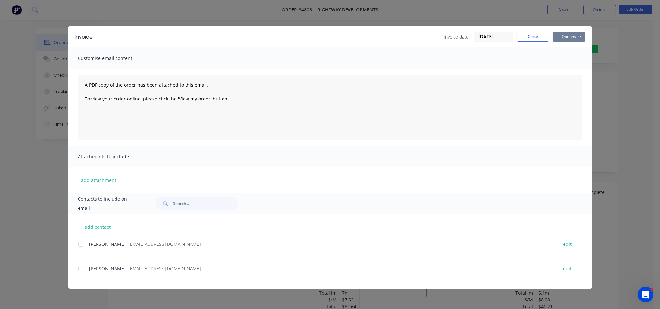
click at [566, 34] on button "Options" at bounding box center [568, 37] width 33 height 10
click at [565, 59] on button "Print" at bounding box center [573, 59] width 42 height 11
click at [530, 35] on button "Close" at bounding box center [532, 37] width 33 height 10
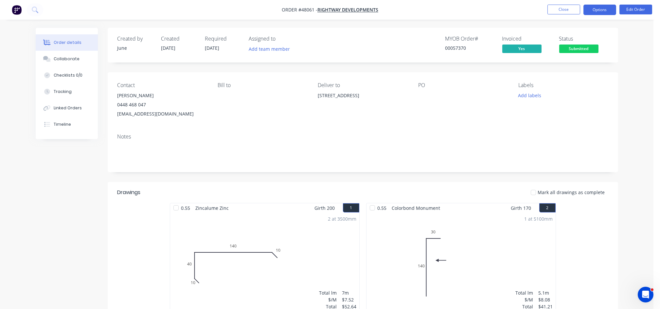
click at [598, 9] on button "Options" at bounding box center [599, 10] width 33 height 10
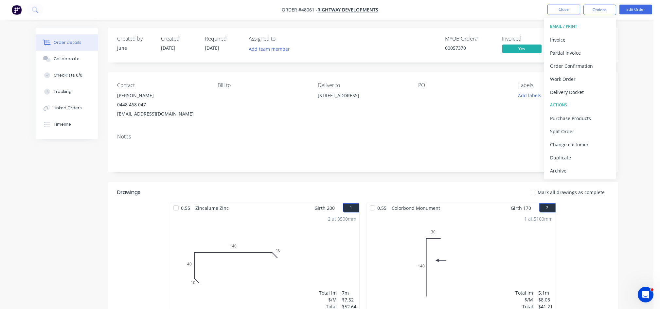
click at [500, 84] on div "PO" at bounding box center [463, 85] width 90 height 6
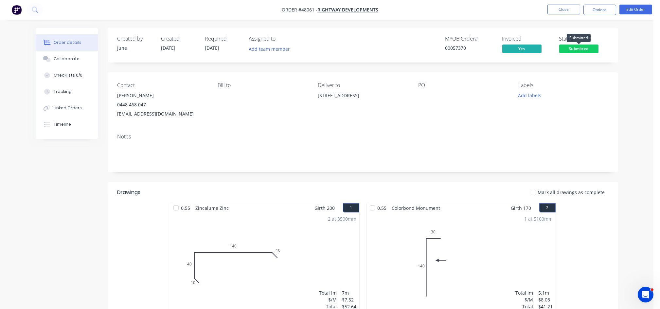
click at [575, 47] on span "Submitted" at bounding box center [578, 48] width 39 height 8
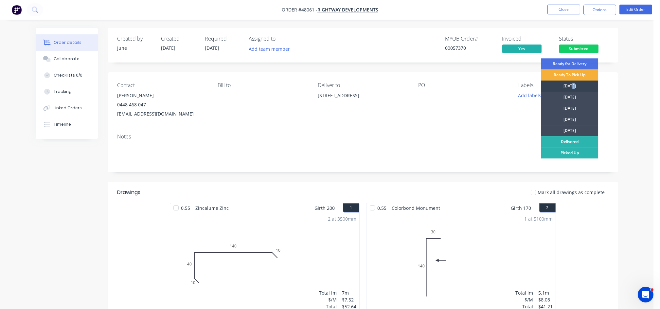
click at [574, 85] on div "[DATE]" at bounding box center [569, 85] width 57 height 11
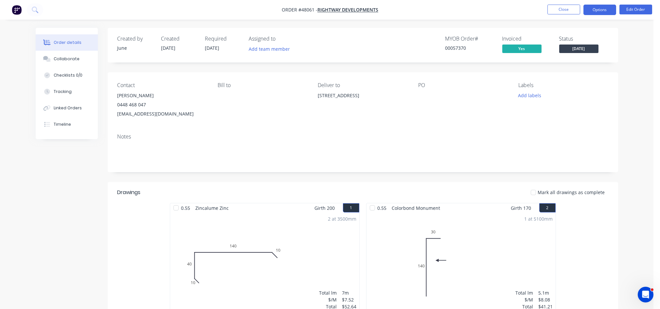
click at [601, 8] on button "Options" at bounding box center [599, 10] width 33 height 10
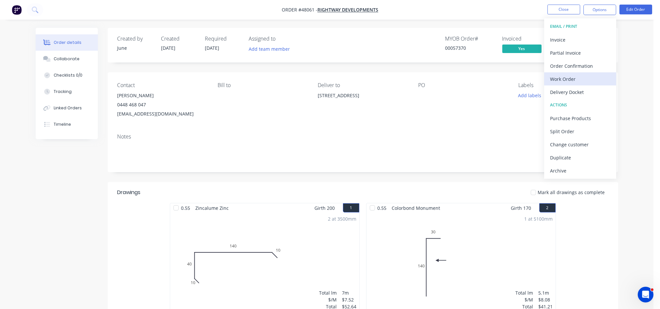
click at [565, 82] on div "Work Order" at bounding box center [580, 78] width 60 height 9
click at [554, 79] on div "Custom" at bounding box center [580, 78] width 60 height 9
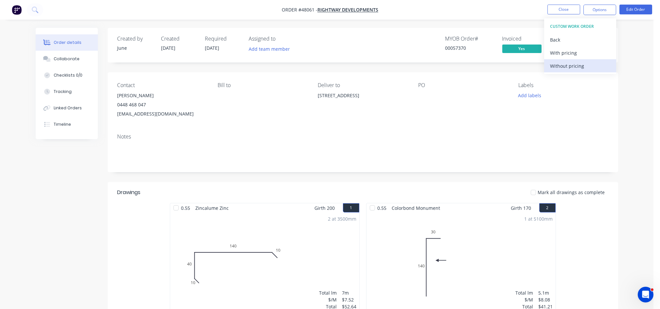
click at [563, 64] on div "Without pricing" at bounding box center [580, 65] width 60 height 9
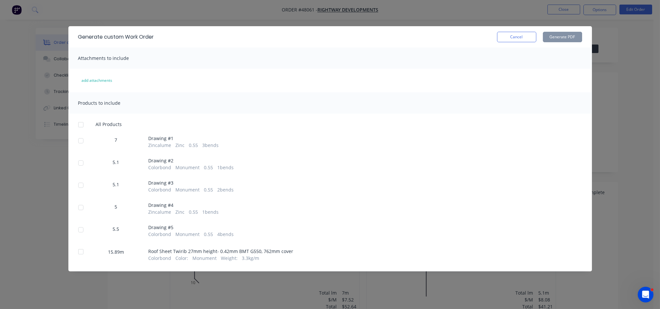
drag, startPoint x: 82, startPoint y: 140, endPoint x: 80, endPoint y: 159, distance: 18.7
click at [81, 140] on div at bounding box center [80, 140] width 13 height 13
click at [80, 163] on div at bounding box center [80, 162] width 13 height 13
click at [81, 186] on div at bounding box center [80, 185] width 13 height 13
click at [77, 207] on div at bounding box center [80, 207] width 13 height 13
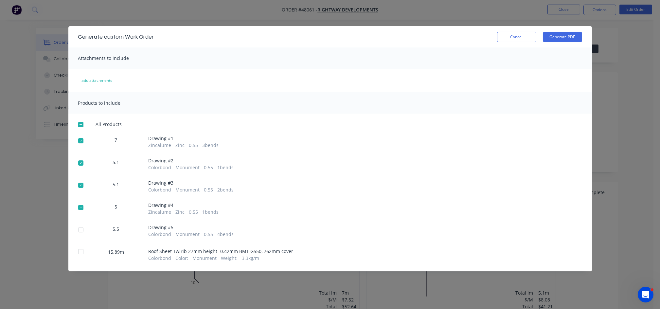
click at [81, 231] on div at bounding box center [80, 229] width 13 height 13
click at [562, 36] on button "Generate PDF" at bounding box center [562, 37] width 39 height 10
click at [79, 231] on div at bounding box center [80, 229] width 13 height 13
click at [79, 206] on div at bounding box center [80, 207] width 13 height 13
click at [82, 184] on div at bounding box center [80, 185] width 13 height 13
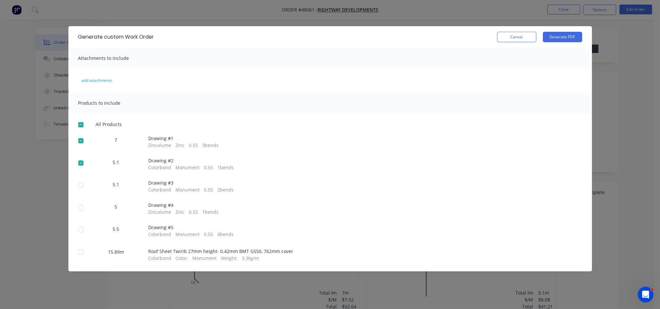
click at [81, 166] on div at bounding box center [80, 162] width 13 height 13
click at [81, 140] on div at bounding box center [80, 140] width 13 height 13
click at [81, 253] on div at bounding box center [80, 251] width 13 height 13
click at [558, 37] on button "Generate PDF" at bounding box center [562, 37] width 39 height 10
click at [522, 44] on div "Generate custom Work Order Cancel Generate PDF" at bounding box center [329, 36] width 523 height 21
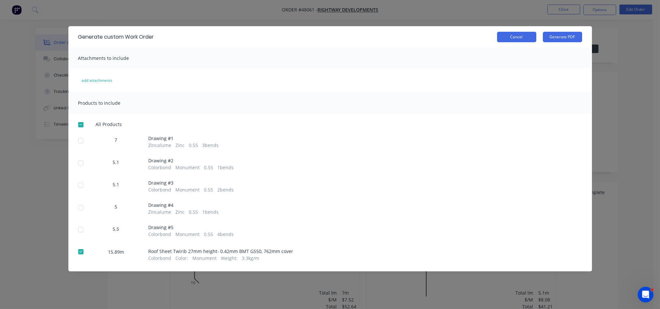
click at [523, 37] on button "Cancel" at bounding box center [516, 37] width 39 height 10
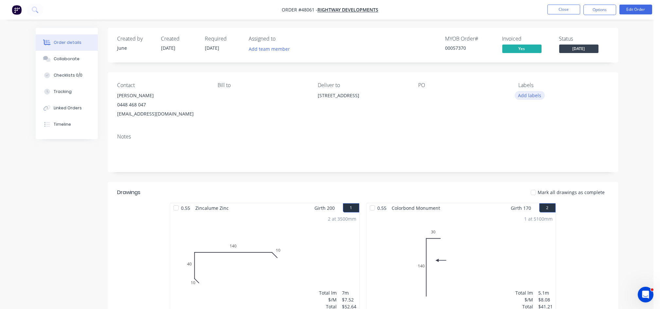
click at [527, 96] on button "Add labels" at bounding box center [530, 95] width 30 height 9
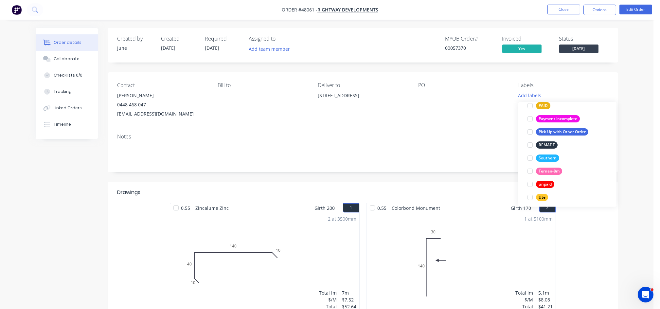
scroll to position [196, 0]
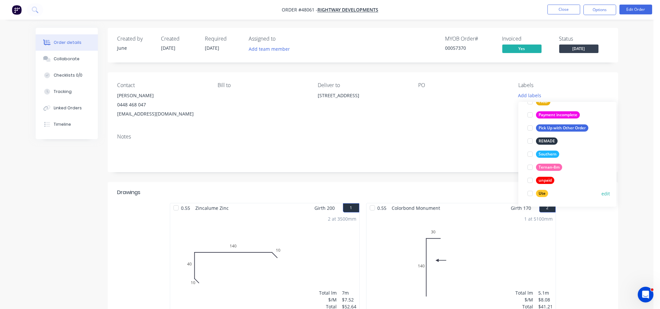
click at [541, 195] on div "Ute" at bounding box center [542, 193] width 12 height 7
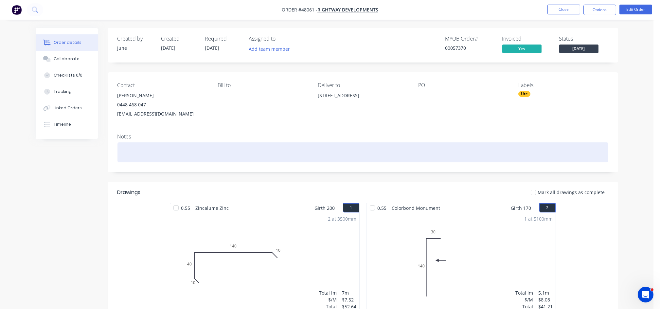
drag, startPoint x: 480, startPoint y: 132, endPoint x: 477, endPoint y: 146, distance: 14.0
click at [480, 132] on div "Notes" at bounding box center [363, 150] width 510 height 44
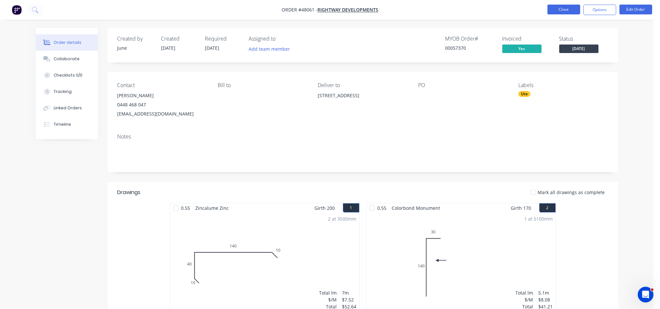
click at [571, 10] on button "Close" at bounding box center [563, 10] width 33 height 10
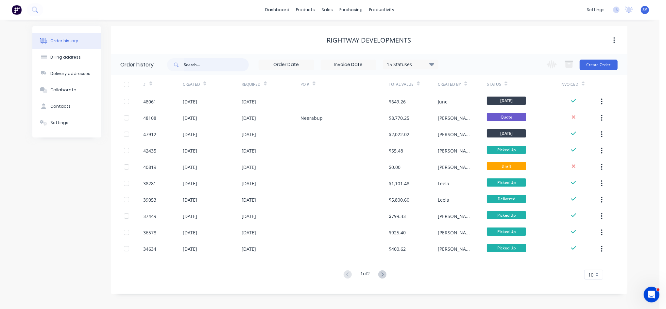
click at [211, 63] on input "text" at bounding box center [216, 64] width 65 height 13
click at [324, 9] on div "sales" at bounding box center [327, 10] width 18 height 10
click at [347, 36] on link "Sales Orders" at bounding box center [362, 31] width 87 height 13
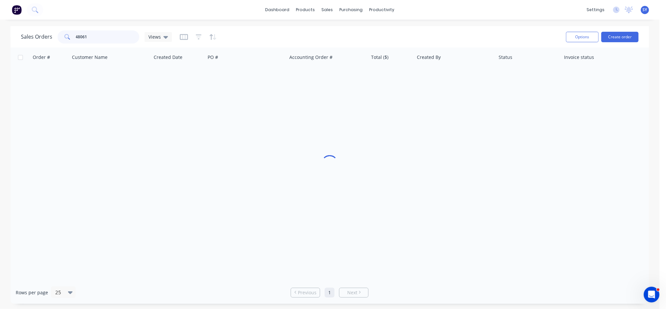
click at [108, 37] on input "48061" at bounding box center [108, 36] width 64 height 13
drag, startPoint x: 108, startPoint y: 37, endPoint x: 50, endPoint y: 37, distance: 57.9
click at [50, 37] on div "Sales Orders 48061 Views" at bounding box center [96, 36] width 151 height 13
type input "47953"
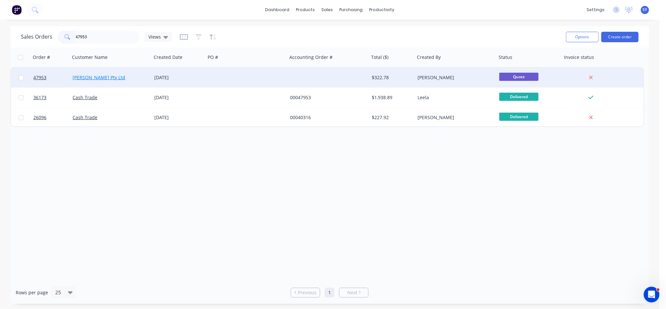
click at [115, 79] on link "[PERSON_NAME] Pty Ltd" at bounding box center [99, 77] width 53 height 6
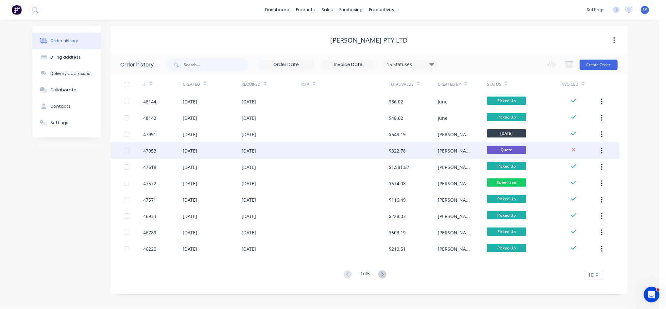
click at [395, 151] on div "$322.78" at bounding box center [397, 150] width 17 height 7
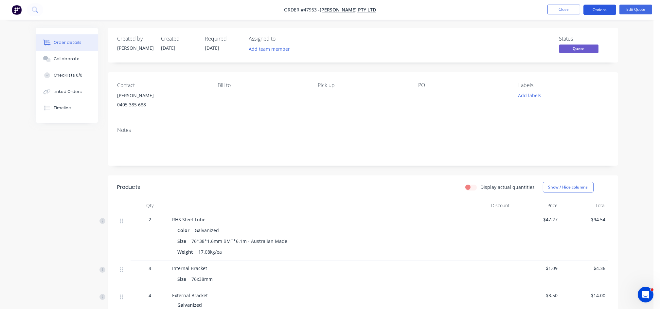
click at [606, 12] on button "Options" at bounding box center [599, 10] width 33 height 10
click at [632, 10] on button "Edit Quote" at bounding box center [635, 10] width 33 height 10
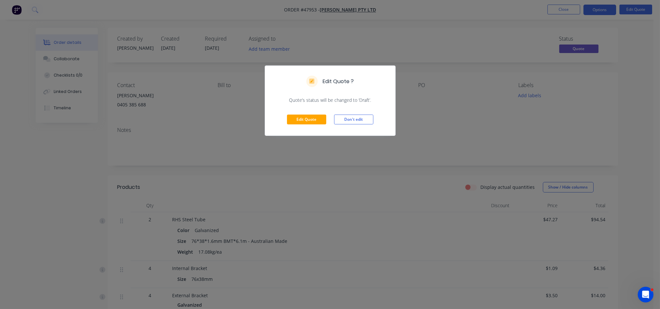
click at [516, 124] on div "Edit Quote ? Quote’s status will be changed to ‘Draft’. Edit Quote Don't edit" at bounding box center [330, 154] width 660 height 309
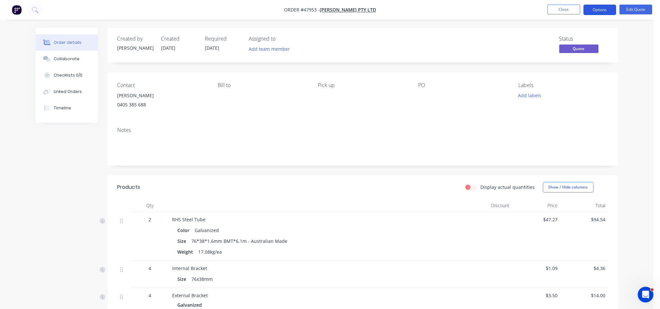
click at [603, 6] on button "Options" at bounding box center [599, 10] width 33 height 10
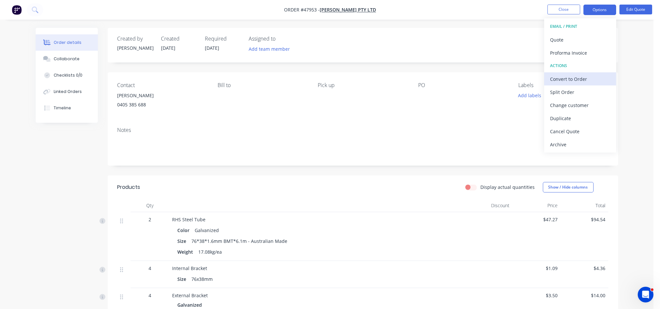
click at [572, 76] on div "Convert to Order" at bounding box center [580, 78] width 60 height 9
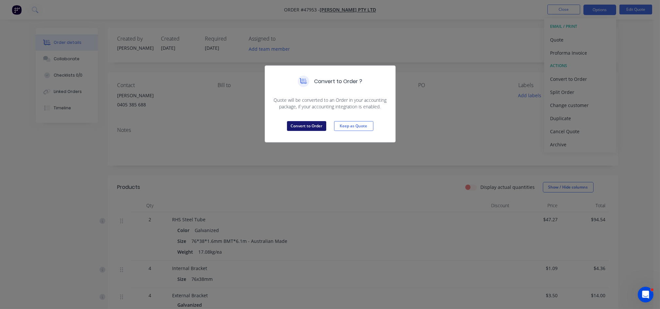
click at [308, 127] on button "Convert to Order" at bounding box center [306, 126] width 39 height 10
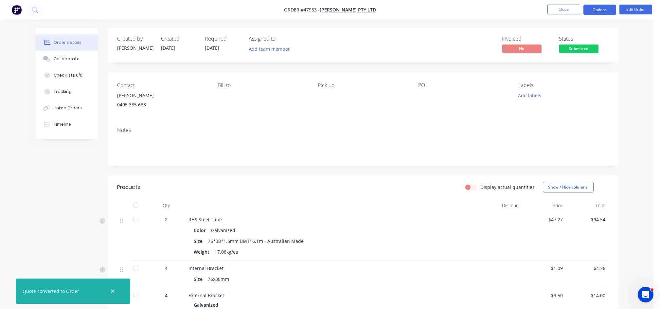
click at [600, 9] on button "Options" at bounding box center [599, 10] width 33 height 10
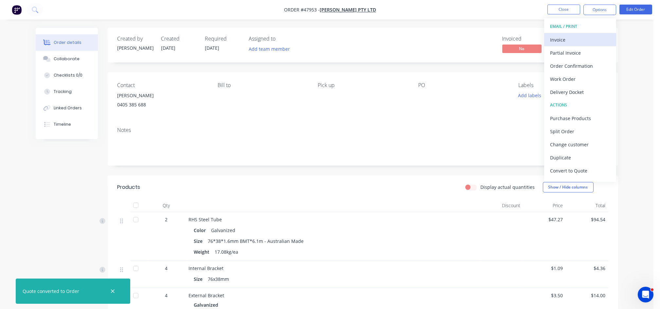
click at [571, 40] on div "Invoice" at bounding box center [580, 39] width 60 height 9
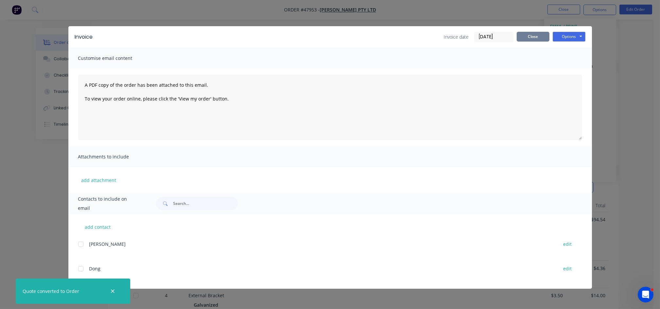
click at [538, 37] on button "Close" at bounding box center [532, 37] width 33 height 10
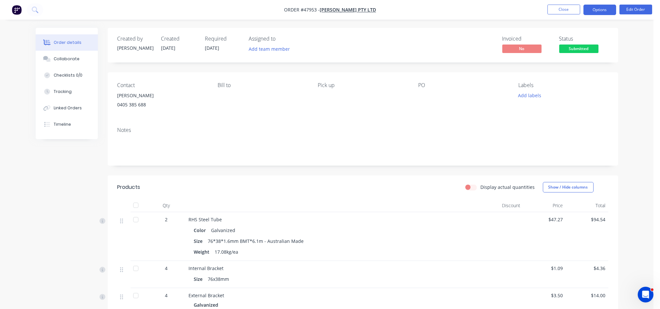
click at [601, 10] on button "Options" at bounding box center [599, 10] width 33 height 10
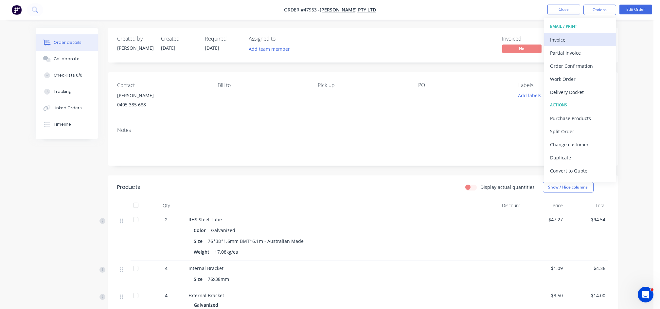
click at [571, 38] on div "Invoice" at bounding box center [580, 39] width 60 height 9
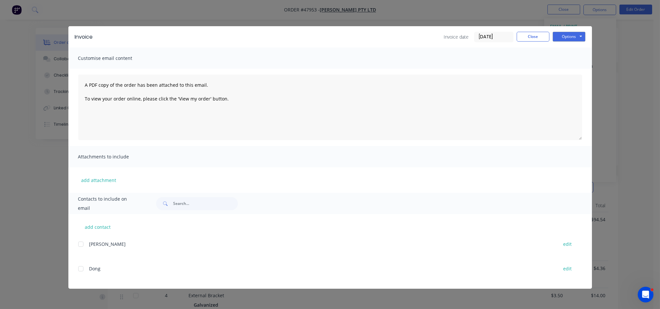
click at [530, 41] on div "Invoice date [DATE] Close Options Preview Print Email" at bounding box center [514, 37] width 141 height 10
click at [79, 246] on div at bounding box center [80, 243] width 13 height 13
click at [570, 38] on button "Options" at bounding box center [568, 37] width 33 height 10
click at [564, 69] on button "Email" at bounding box center [573, 69] width 42 height 11
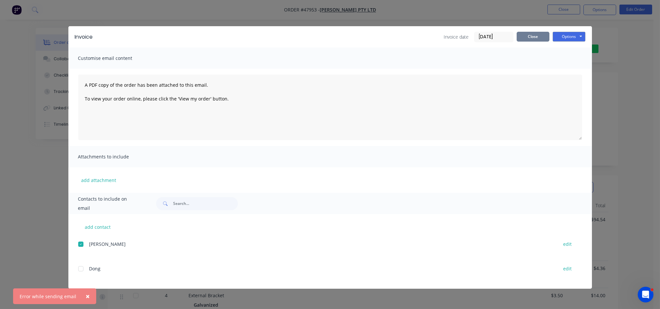
drag, startPoint x: 538, startPoint y: 36, endPoint x: 543, endPoint y: 37, distance: 5.4
click at [538, 36] on button "Close" at bounding box center [532, 37] width 33 height 10
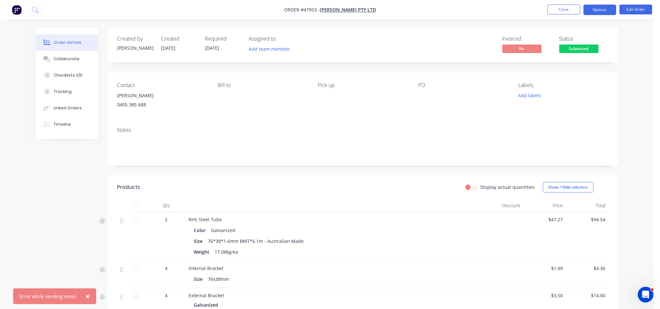
click at [601, 10] on button "Options" at bounding box center [599, 10] width 33 height 10
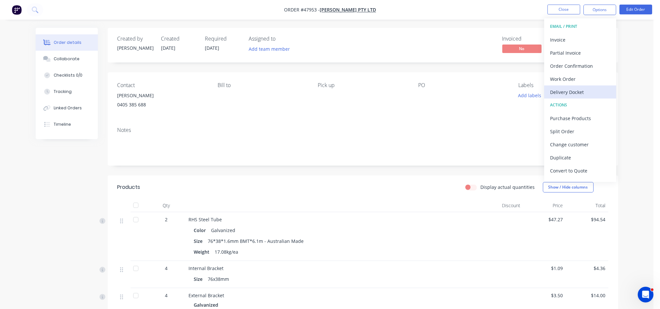
click at [575, 91] on div "Delivery Docket" at bounding box center [580, 91] width 60 height 9
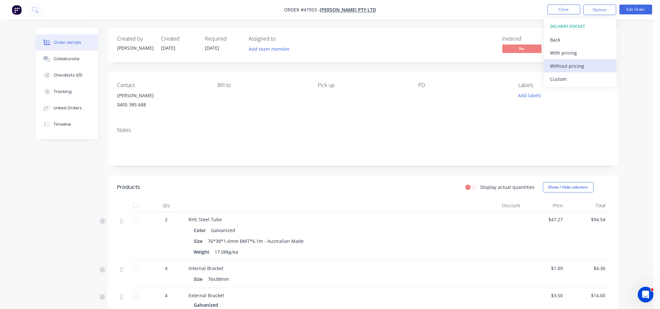
click at [568, 66] on div "Without pricing" at bounding box center [580, 65] width 60 height 9
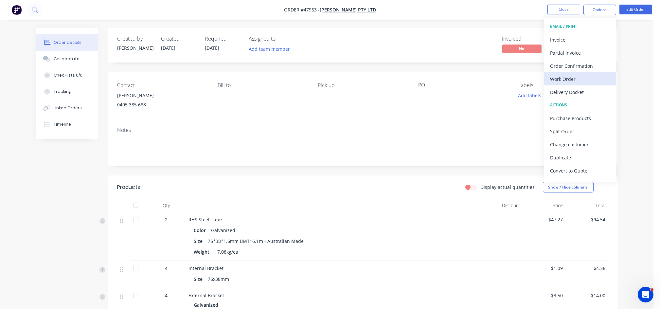
click at [572, 81] on div "Work Order" at bounding box center [580, 78] width 60 height 9
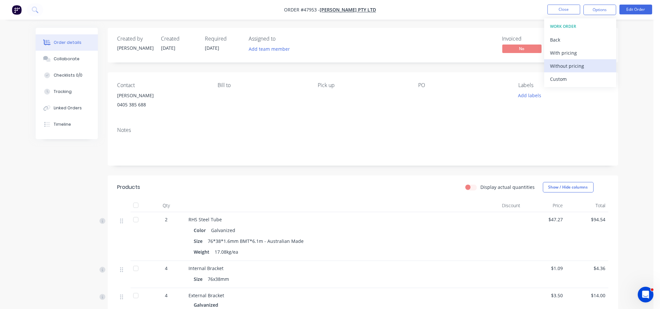
click at [572, 67] on div "Without pricing" at bounding box center [580, 65] width 60 height 9
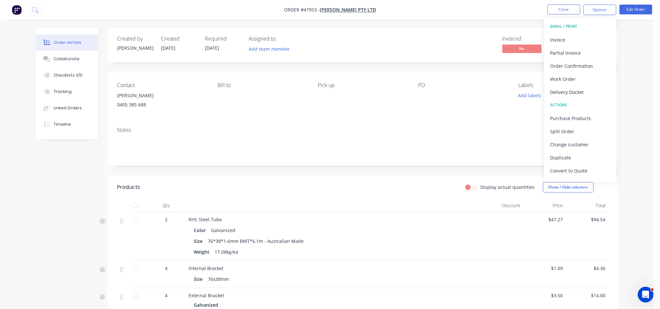
click at [360, 122] on div "Notes" at bounding box center [363, 144] width 510 height 44
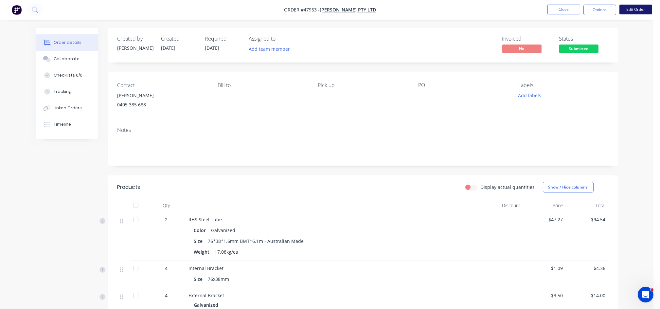
click at [633, 9] on button "Edit Order" at bounding box center [635, 10] width 33 height 10
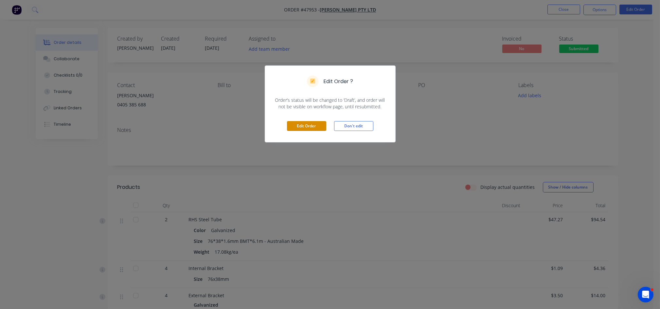
drag, startPoint x: 309, startPoint y: 123, endPoint x: 286, endPoint y: 121, distance: 22.6
click at [309, 123] on button "Edit Order" at bounding box center [306, 126] width 39 height 10
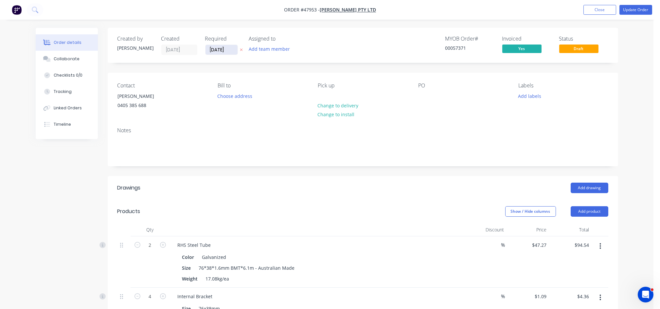
click at [229, 50] on input "[DATE]" at bounding box center [221, 50] width 32 height 10
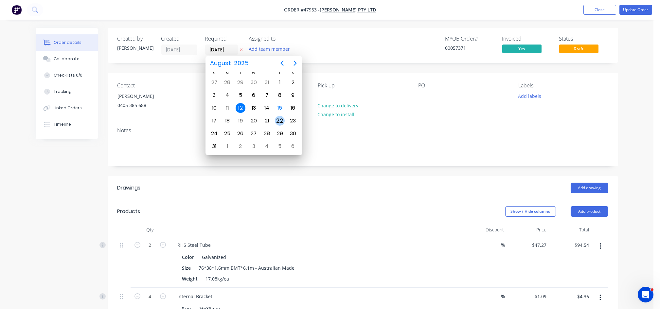
click at [278, 120] on div "22" at bounding box center [280, 121] width 10 height 10
type input "[DATE]"
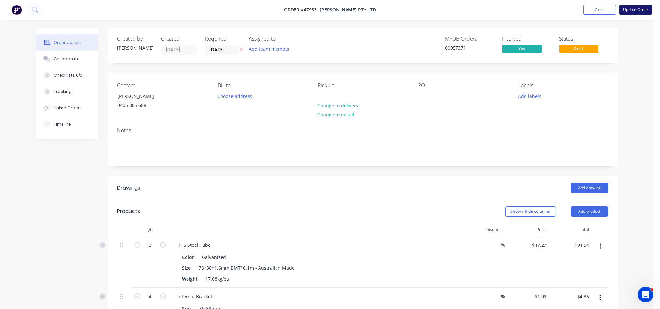
click at [636, 12] on button "Update Order" at bounding box center [635, 10] width 33 height 10
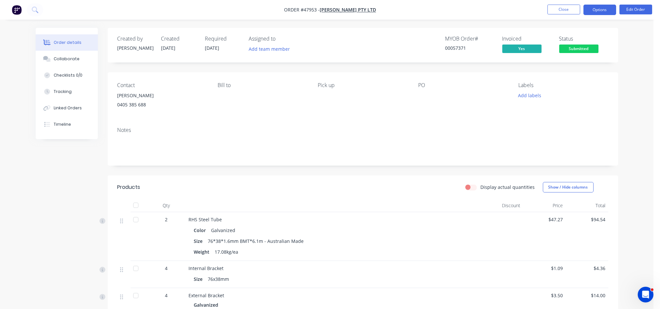
click at [603, 12] on button "Options" at bounding box center [599, 10] width 33 height 10
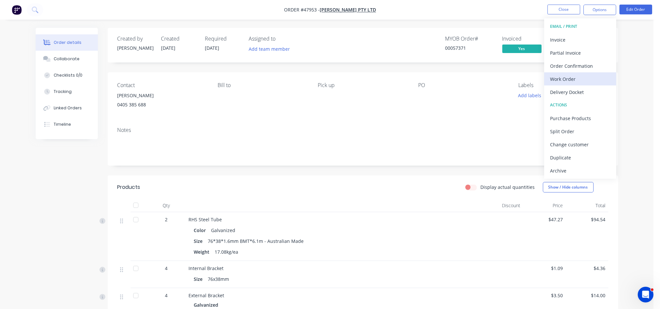
click at [573, 77] on div "Work Order" at bounding box center [580, 78] width 60 height 9
click at [555, 79] on div "Custom" at bounding box center [580, 78] width 60 height 9
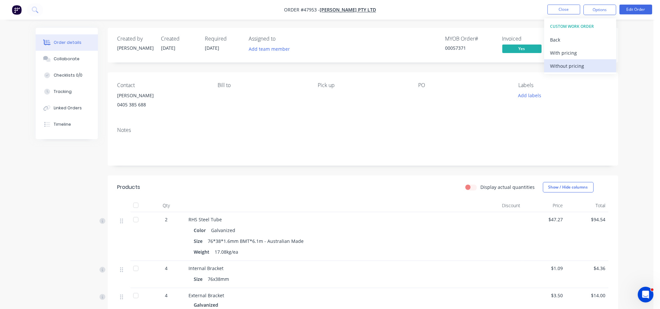
click at [561, 65] on div "Without pricing" at bounding box center [580, 65] width 60 height 9
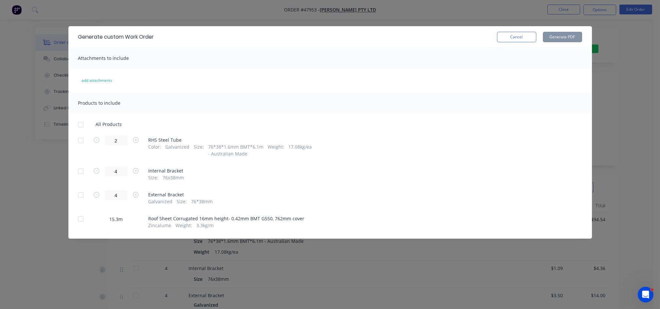
click at [80, 219] on div at bounding box center [80, 218] width 13 height 13
click at [560, 38] on button "Generate PDF" at bounding box center [562, 37] width 39 height 10
click at [513, 39] on button "Cancel" at bounding box center [516, 37] width 39 height 10
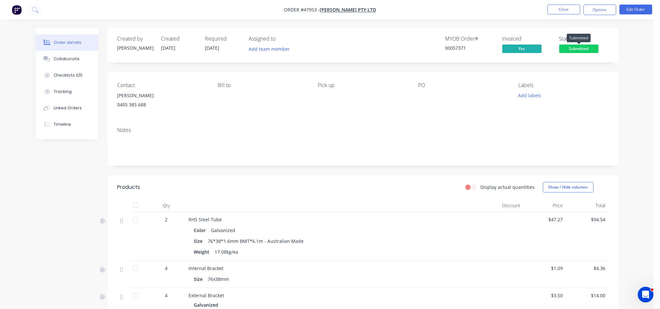
click at [577, 50] on span "Submitted" at bounding box center [578, 48] width 39 height 8
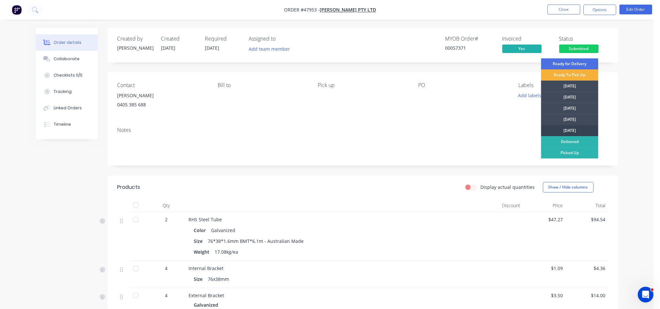
click at [568, 129] on div "[DATE]" at bounding box center [569, 130] width 57 height 11
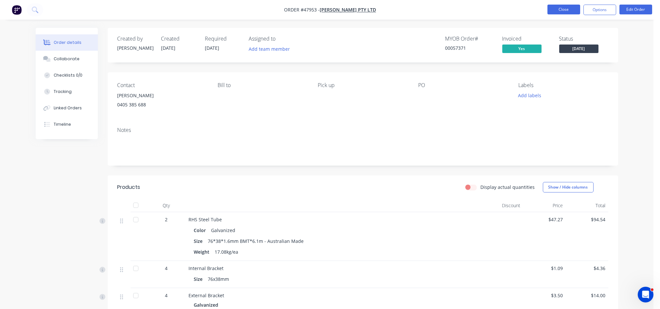
click at [562, 7] on button "Close" at bounding box center [563, 10] width 33 height 10
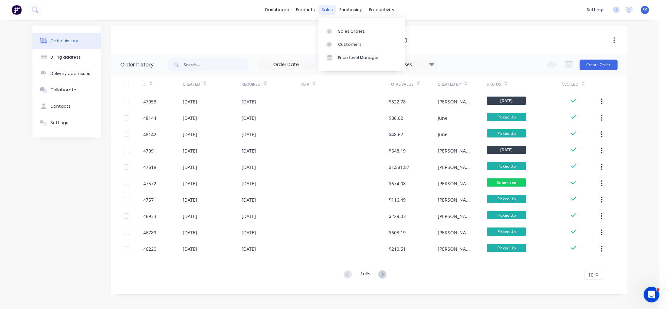
click at [327, 9] on div "sales" at bounding box center [327, 10] width 18 height 10
click at [346, 33] on div "Sales Orders" at bounding box center [351, 31] width 27 height 6
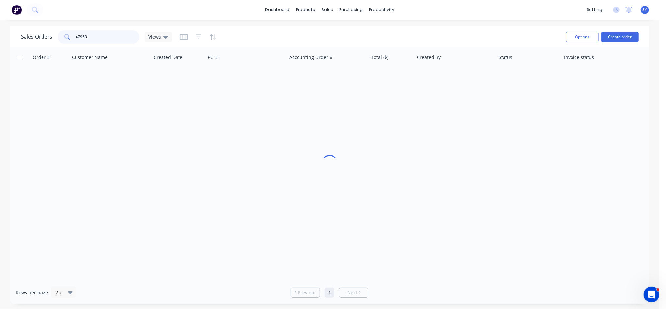
drag, startPoint x: 108, startPoint y: 38, endPoint x: 34, endPoint y: 39, distance: 74.3
click at [34, 39] on div "Sales Orders 47953 Views" at bounding box center [96, 36] width 151 height 13
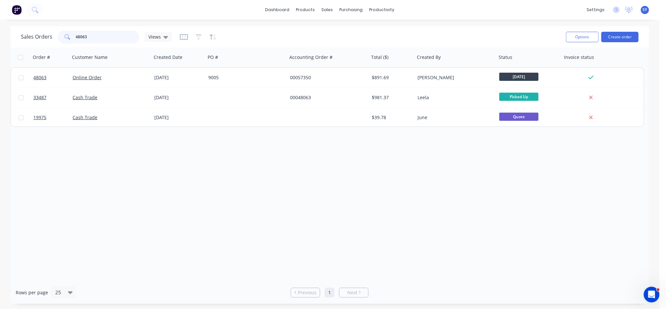
click at [103, 37] on input "48063" at bounding box center [108, 36] width 64 height 13
drag, startPoint x: 103, startPoint y: 36, endPoint x: 61, endPoint y: 39, distance: 42.0
click at [61, 39] on div "48067" at bounding box center [99, 36] width 82 height 13
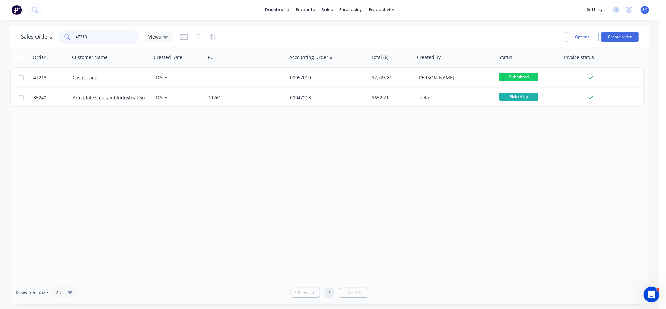
drag, startPoint x: 97, startPoint y: 37, endPoint x: 60, endPoint y: 39, distance: 37.3
click at [60, 39] on div "47213" at bounding box center [99, 36] width 82 height 13
type input "48059"
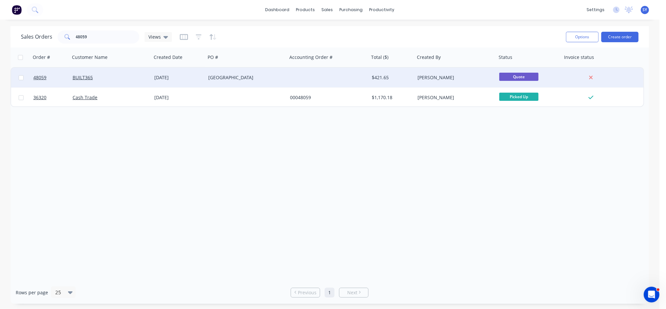
click at [121, 82] on div "BUILT365" at bounding box center [111, 78] width 82 height 20
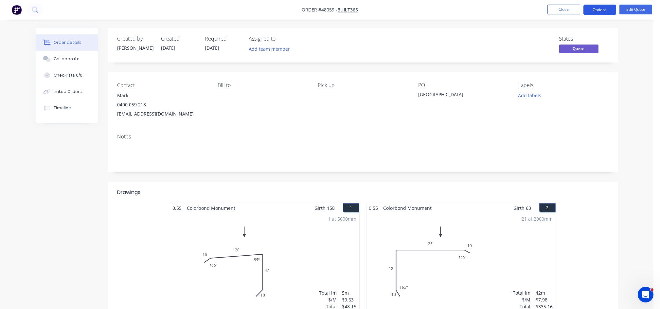
click at [597, 7] on button "Options" at bounding box center [599, 10] width 33 height 10
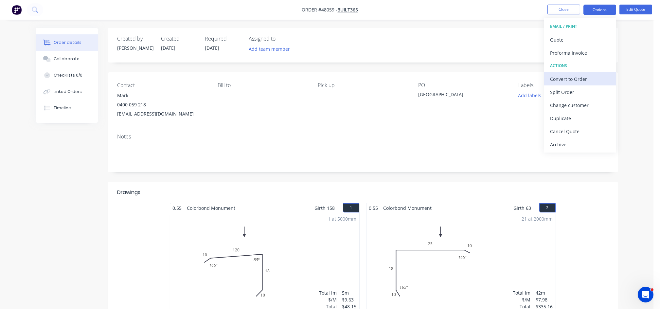
click at [576, 78] on div "Convert to Order" at bounding box center [580, 78] width 60 height 9
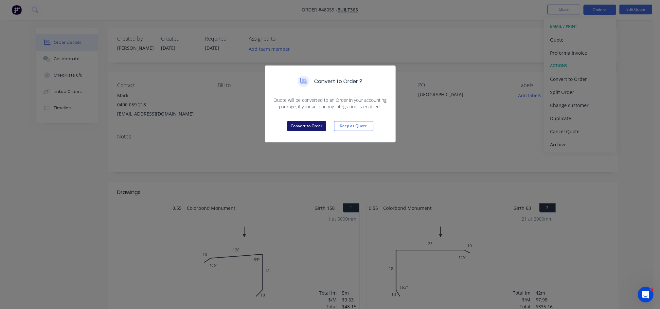
click at [305, 128] on button "Convert to Order" at bounding box center [306, 126] width 39 height 10
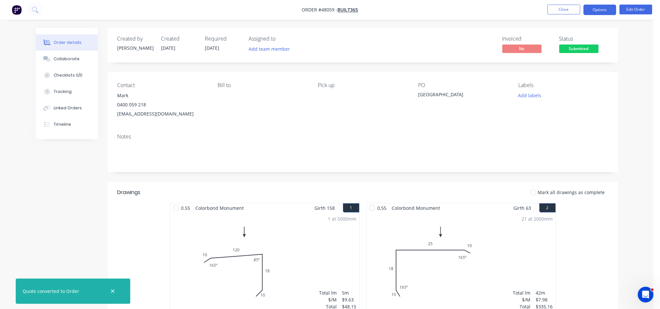
click at [600, 10] on button "Options" at bounding box center [599, 10] width 33 height 10
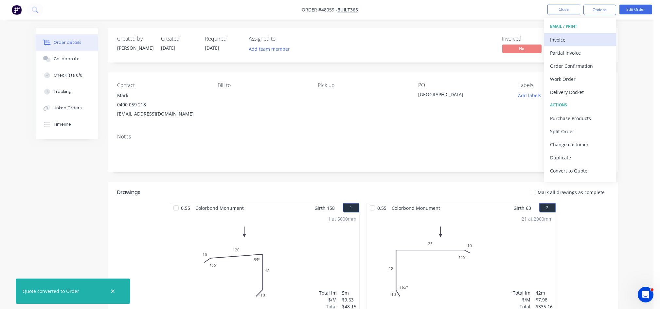
click at [576, 43] on div "Invoice" at bounding box center [580, 39] width 60 height 9
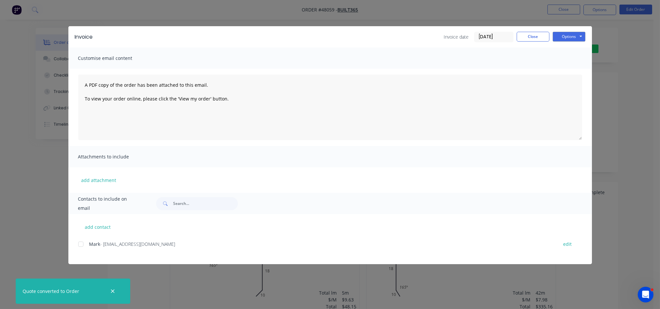
click at [79, 245] on div at bounding box center [80, 243] width 13 height 13
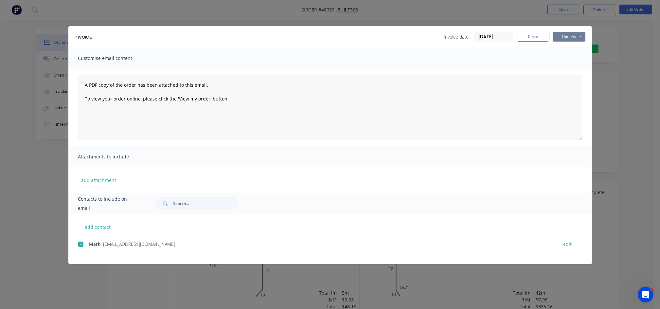
click at [574, 40] on button "Options" at bounding box center [568, 37] width 33 height 10
click at [609, 82] on div "Invoice Invoice date [DATE] Close Options Preview Print Email Customise email c…" at bounding box center [330, 154] width 660 height 309
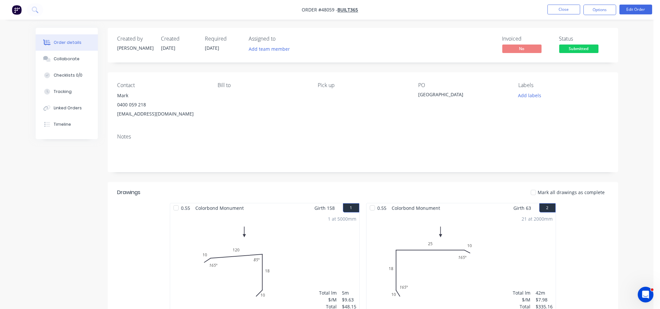
click at [219, 48] on span "[DATE]" at bounding box center [212, 48] width 14 height 6
click at [626, 12] on button "Edit Order" at bounding box center [635, 10] width 33 height 10
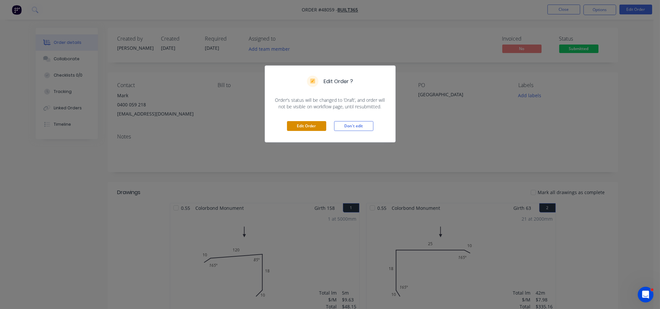
click at [308, 124] on button "Edit Order" at bounding box center [306, 126] width 39 height 10
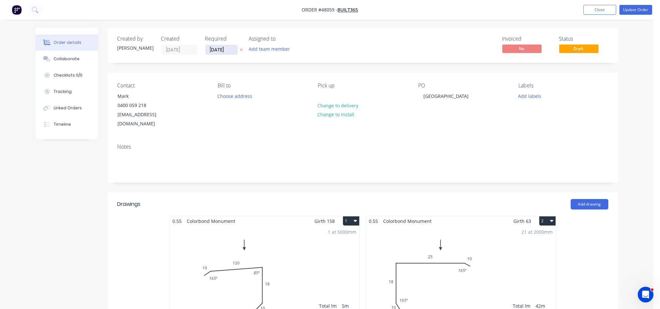
click at [224, 51] on input "[DATE]" at bounding box center [221, 50] width 32 height 10
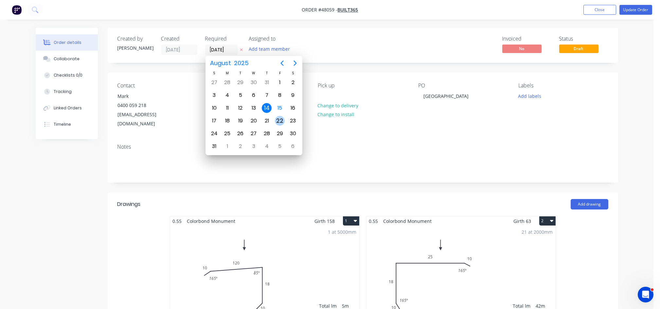
click at [278, 119] on div "22" at bounding box center [280, 121] width 10 height 10
type input "[DATE]"
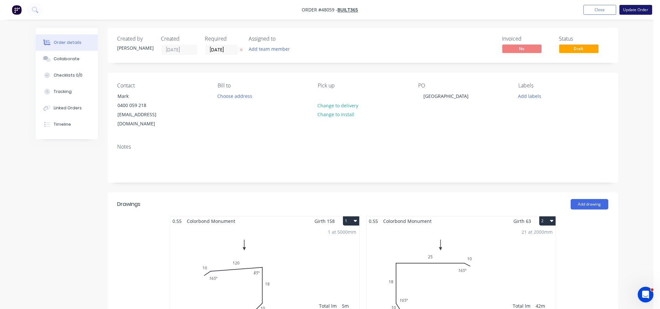
click at [633, 9] on button "Update Order" at bounding box center [635, 10] width 33 height 10
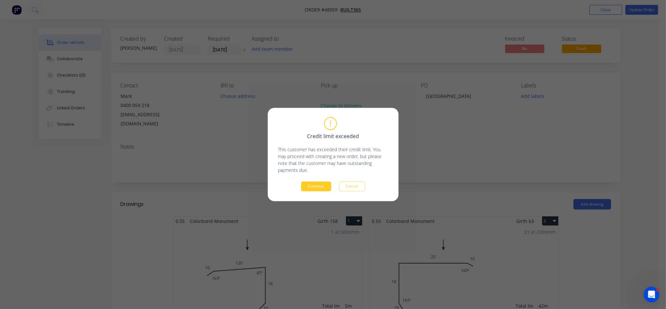
click at [314, 188] on button "Continue" at bounding box center [316, 187] width 30 height 10
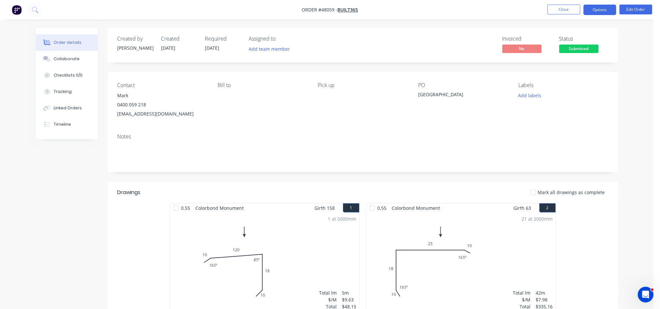
click at [606, 9] on button "Options" at bounding box center [599, 10] width 33 height 10
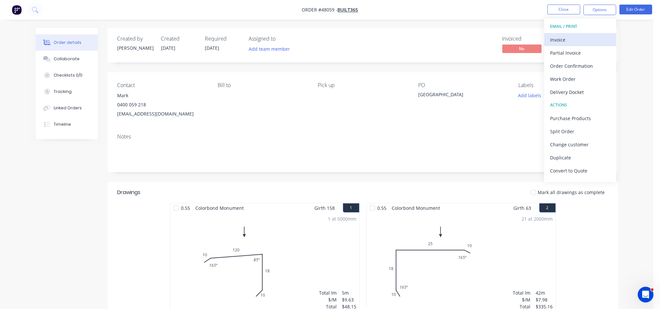
click at [564, 43] on div "Invoice" at bounding box center [580, 39] width 60 height 9
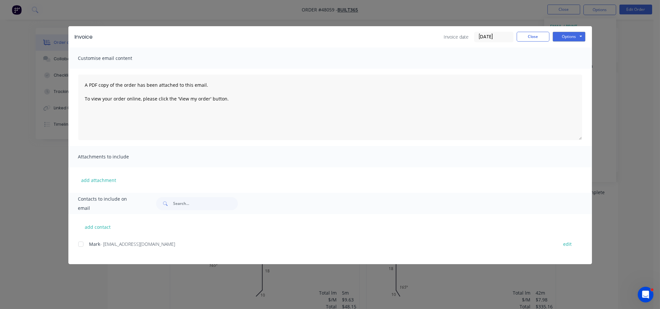
click at [79, 245] on div at bounding box center [80, 243] width 13 height 13
click at [564, 38] on button "Options" at bounding box center [568, 37] width 33 height 10
click at [567, 69] on button "Email" at bounding box center [573, 69] width 42 height 11
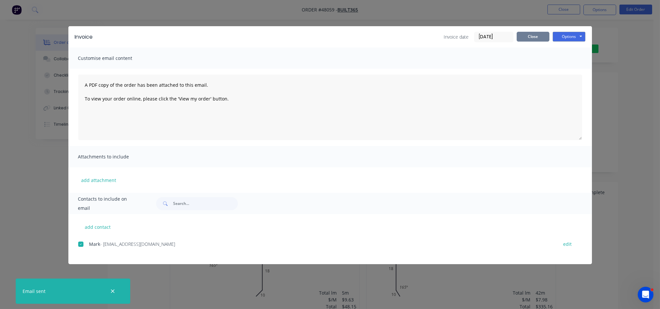
click at [539, 41] on button "Close" at bounding box center [532, 37] width 33 height 10
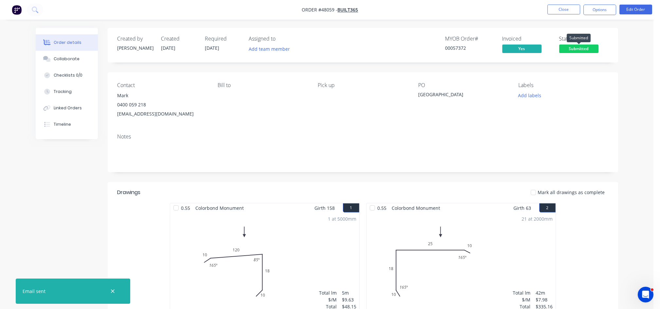
click at [583, 48] on span "Submitted" at bounding box center [578, 48] width 39 height 8
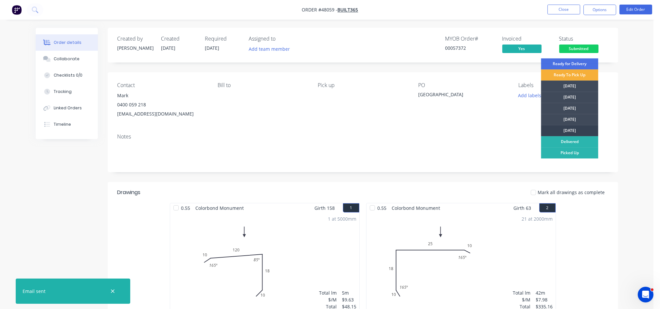
click at [573, 127] on div "[DATE]" at bounding box center [569, 130] width 57 height 11
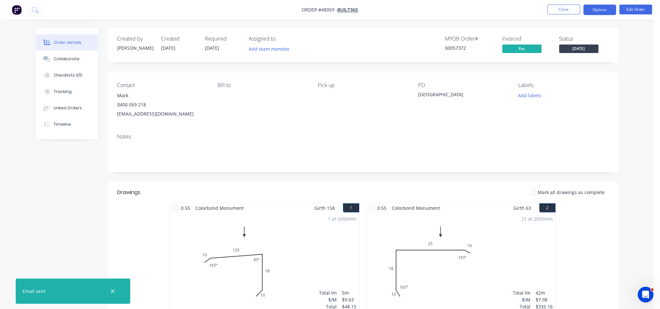
click at [603, 9] on button "Options" at bounding box center [599, 10] width 33 height 10
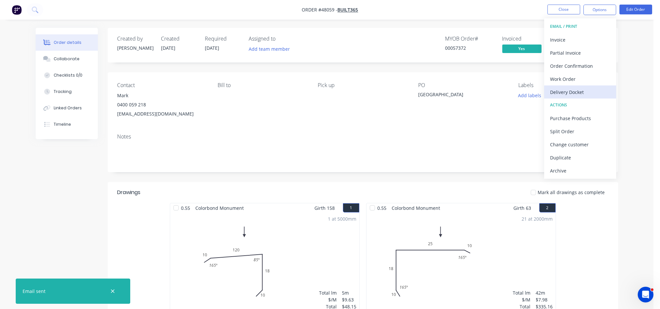
click at [568, 90] on div "Delivery Docket" at bounding box center [580, 91] width 60 height 9
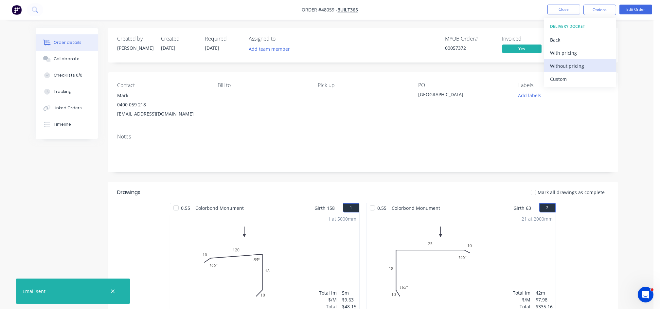
click at [561, 65] on div "Without pricing" at bounding box center [580, 65] width 60 height 9
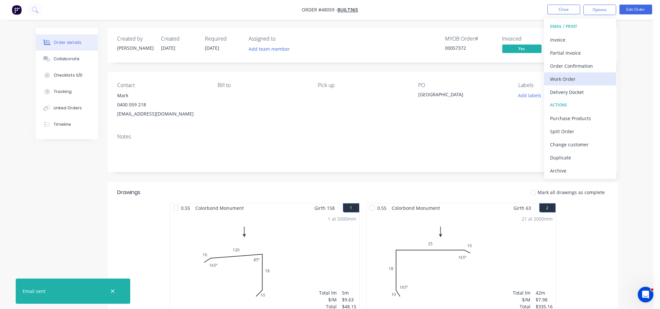
click at [565, 80] on div "Work Order" at bounding box center [580, 78] width 60 height 9
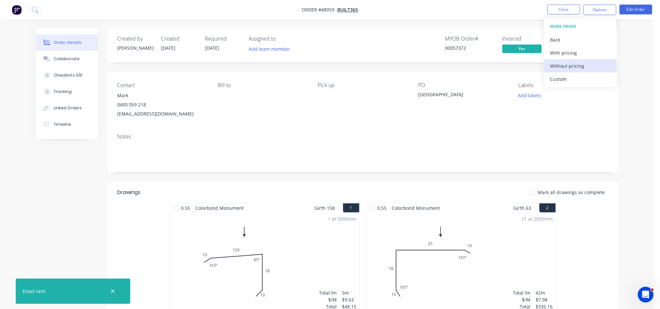
click at [569, 66] on div "Without pricing" at bounding box center [580, 65] width 60 height 9
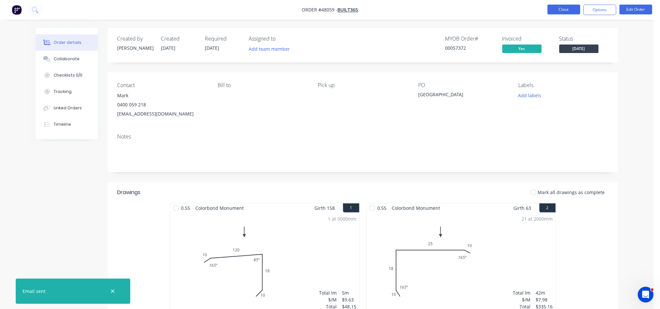
click at [562, 11] on button "Close" at bounding box center [563, 10] width 33 height 10
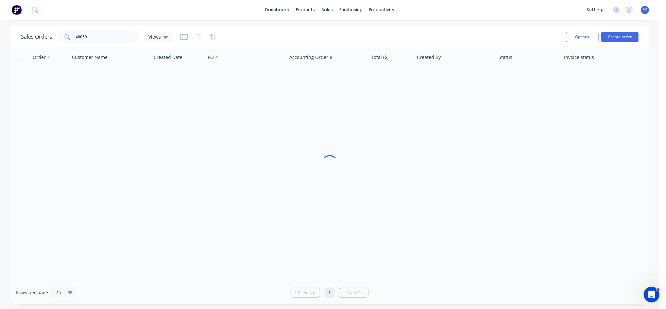
click at [91, 46] on div "Sales Orders 48059 Views Options Create order" at bounding box center [329, 36] width 639 height 21
click at [90, 39] on input "48059" at bounding box center [108, 36] width 64 height 13
drag, startPoint x: 95, startPoint y: 38, endPoint x: 61, endPoint y: 40, distance: 33.1
click at [61, 40] on div "48059" at bounding box center [99, 36] width 82 height 13
type input "47554"
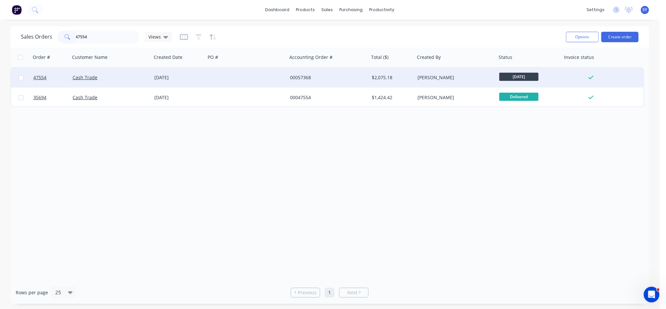
click at [161, 79] on div "[DATE]" at bounding box center [178, 77] width 49 height 7
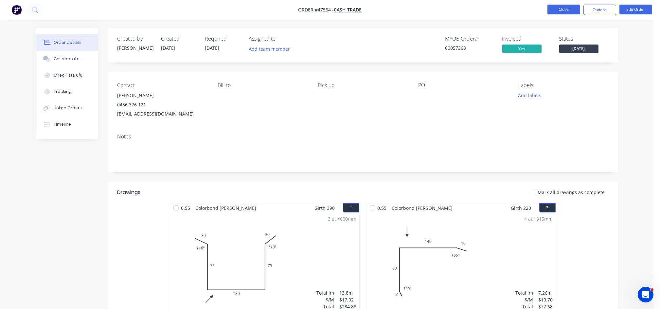
click at [560, 9] on button "Close" at bounding box center [563, 10] width 33 height 10
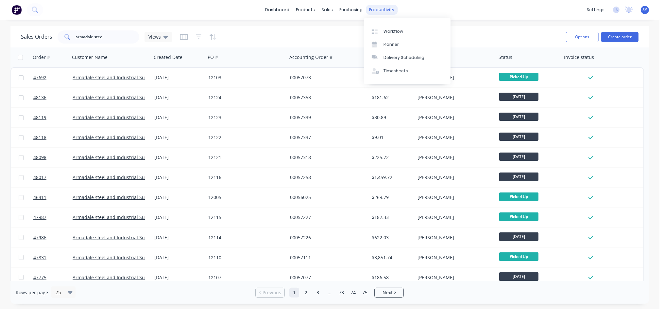
click at [380, 8] on div "productivity" at bounding box center [382, 10] width 32 height 10
click at [398, 57] on div "Delivery Scheduling" at bounding box center [404, 58] width 41 height 6
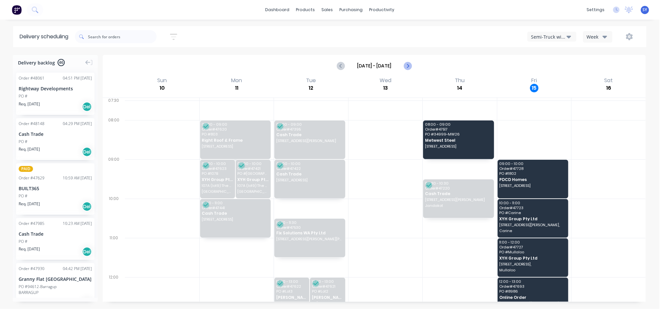
click at [407, 64] on icon "Next page" at bounding box center [407, 65] width 3 height 5
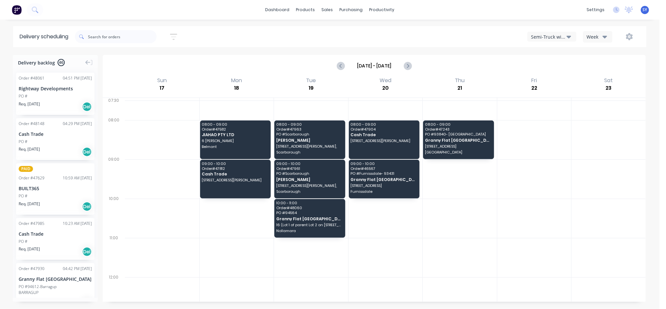
click at [568, 34] on icon "button" at bounding box center [569, 36] width 5 height 7
click at [556, 79] on div "Utes Delivery" at bounding box center [560, 79] width 65 height 13
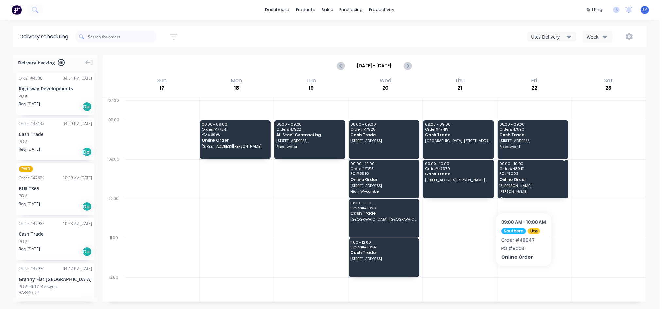
click at [523, 193] on span "Dudley Park" at bounding box center [532, 191] width 66 height 4
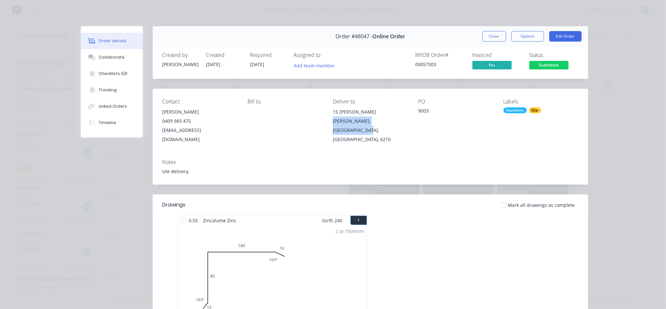
drag, startPoint x: 330, startPoint y: 121, endPoint x: 395, endPoint y: 120, distance: 64.8
click at [395, 120] on div "Dudley Park, Western Australia, Australia, 6210" at bounding box center [370, 129] width 75 height 27
copy div "Dudley Park, Western Australia"
click at [494, 37] on button "Close" at bounding box center [494, 36] width 24 height 10
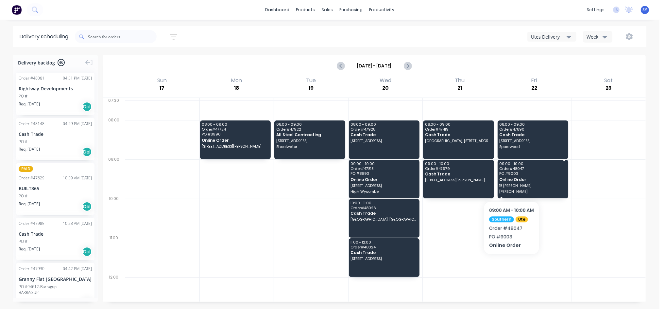
click at [512, 181] on span "Online Order" at bounding box center [532, 179] width 66 height 4
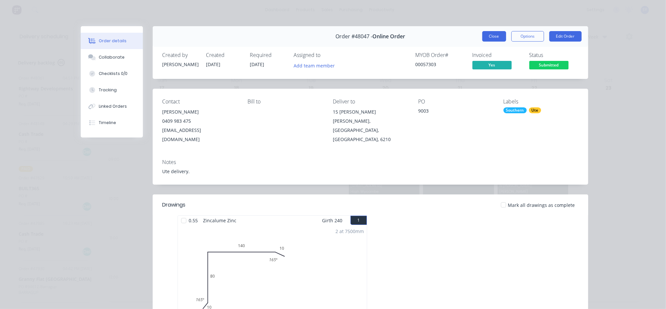
click at [489, 38] on button "Close" at bounding box center [494, 36] width 24 height 10
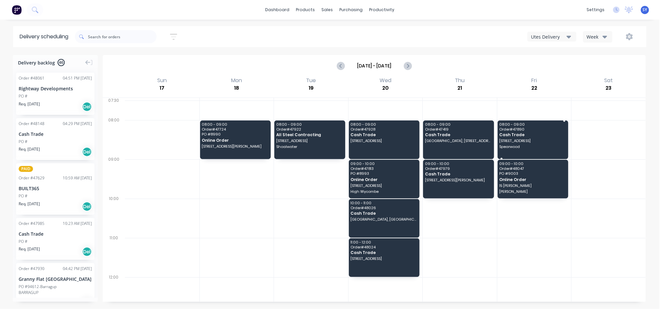
click at [511, 135] on span "Cash Trade" at bounding box center [532, 134] width 66 height 4
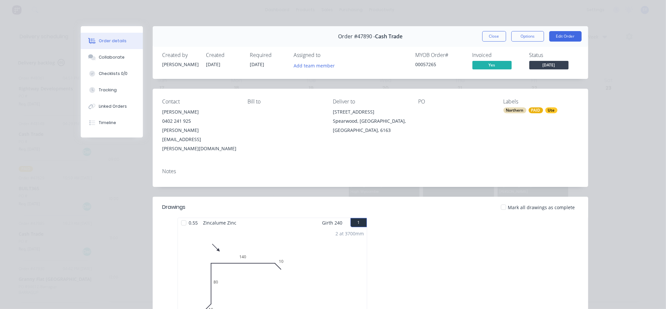
click at [372, 122] on div "Spearwood, Western Australia, Australia, 6163" at bounding box center [370, 125] width 75 height 18
drag, startPoint x: 392, startPoint y: 121, endPoint x: 328, endPoint y: 113, distance: 64.0
click at [328, 113] on div "Contact Yvonne Goold 0402 241 925 yvonne.goold@gmail.com Bill to Deliver to 48 …" at bounding box center [371, 126] width 436 height 74
copy div "48 Doolette St Spearwood, Western Australi"
drag, startPoint x: 494, startPoint y: 39, endPoint x: 490, endPoint y: 40, distance: 4.3
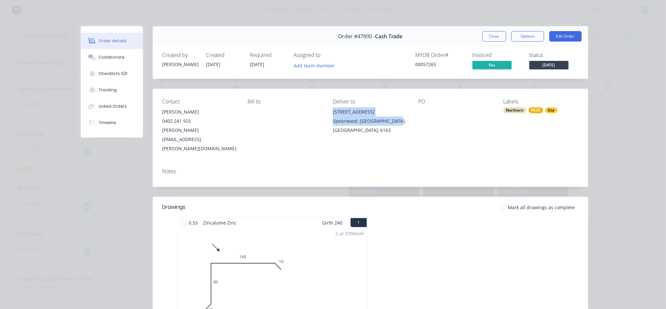
click at [494, 39] on button "Close" at bounding box center [494, 36] width 24 height 10
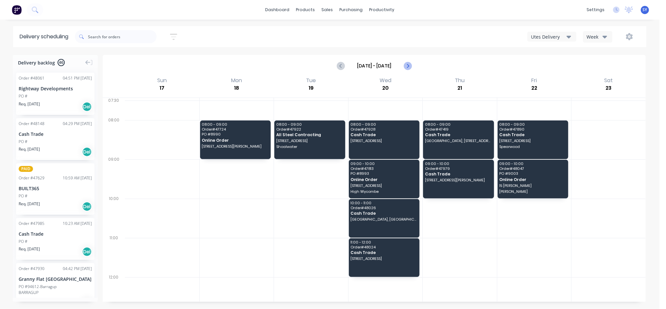
click at [408, 65] on icon "Next page" at bounding box center [407, 65] width 3 height 5
type input "Aug 24 - Aug 30"
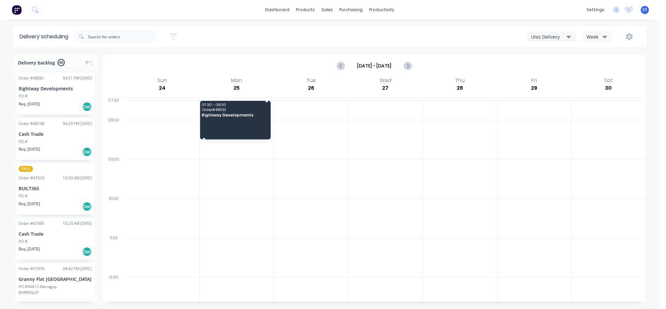
drag, startPoint x: 38, startPoint y: 98, endPoint x: 213, endPoint y: 111, distance: 175.1
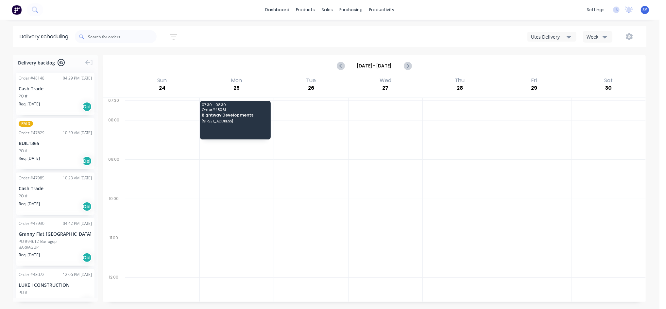
click at [22, 148] on div "PO #" at bounding box center [23, 151] width 9 height 6
